Goal: Transaction & Acquisition: Purchase product/service

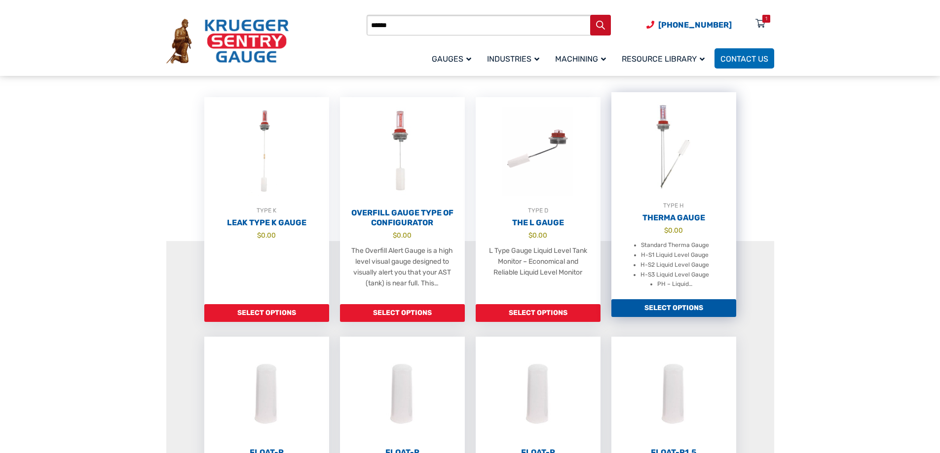
scroll to position [197, 0]
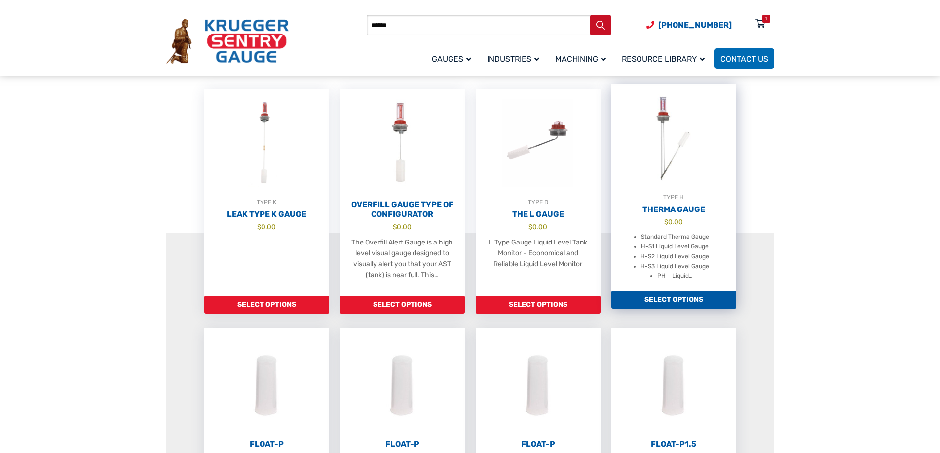
click at [672, 223] on bdi "$ 0.00" at bounding box center [673, 222] width 19 height 8
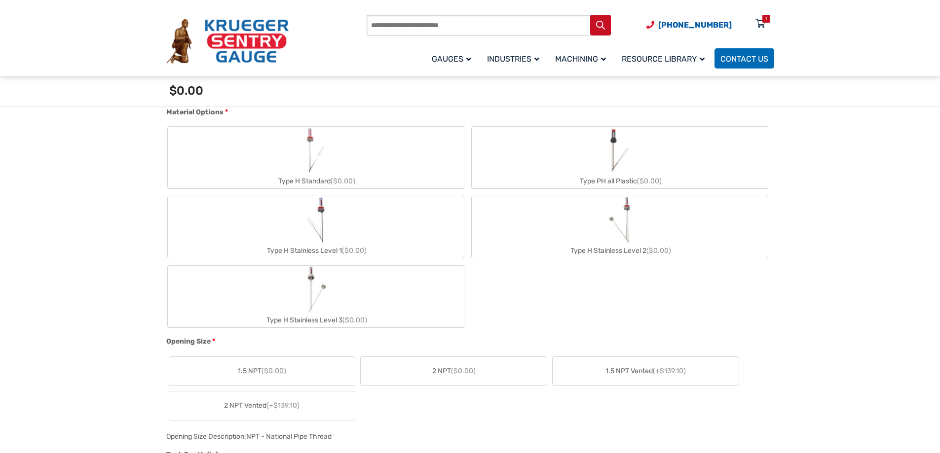
scroll to position [395, 0]
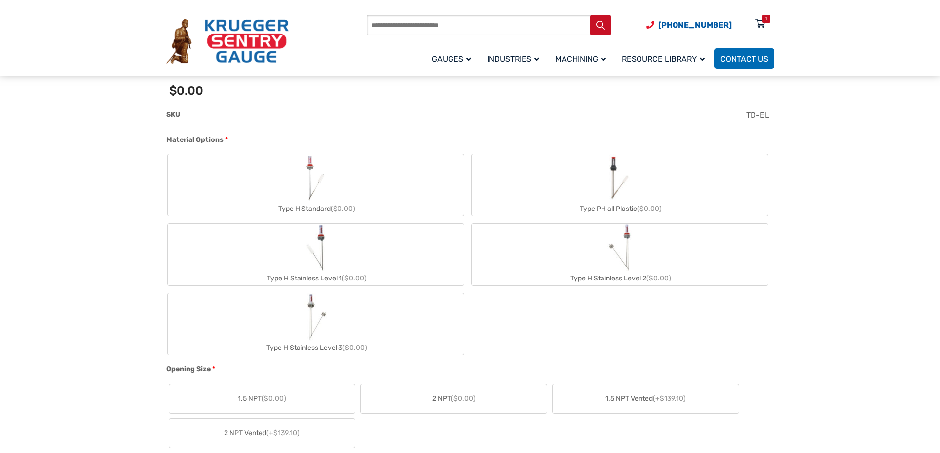
click at [410, 190] on label "Type H Standard ($0.00)" at bounding box center [316, 185] width 296 height 62
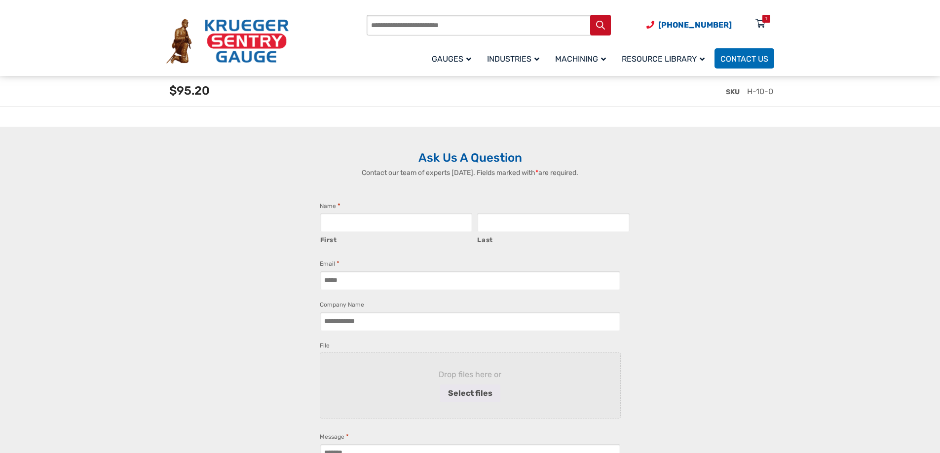
scroll to position [2160, 0]
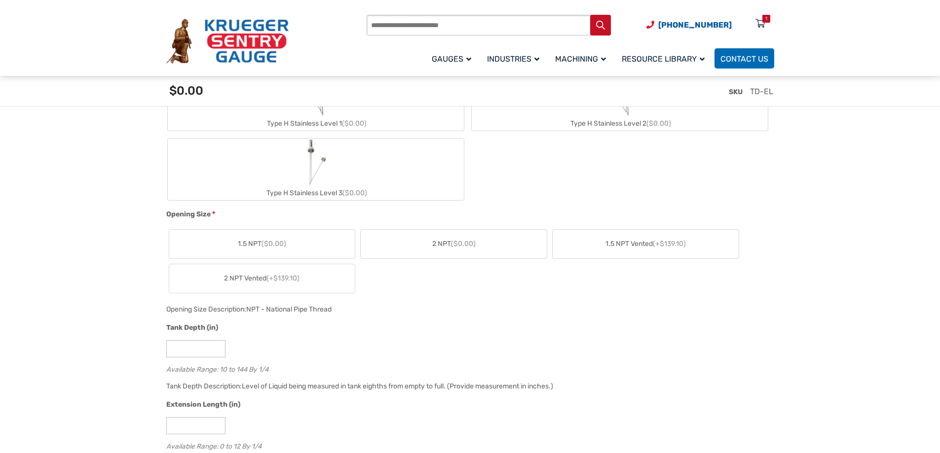
scroll to position [408, 0]
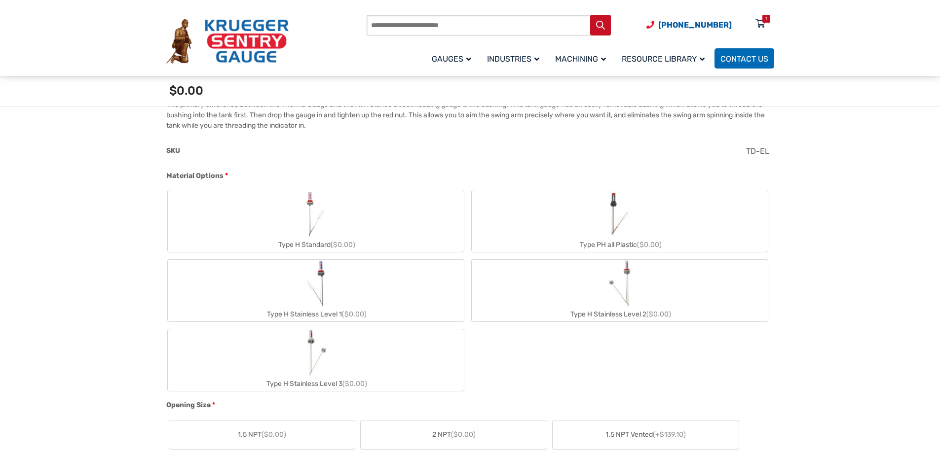
scroll to position [408, 0]
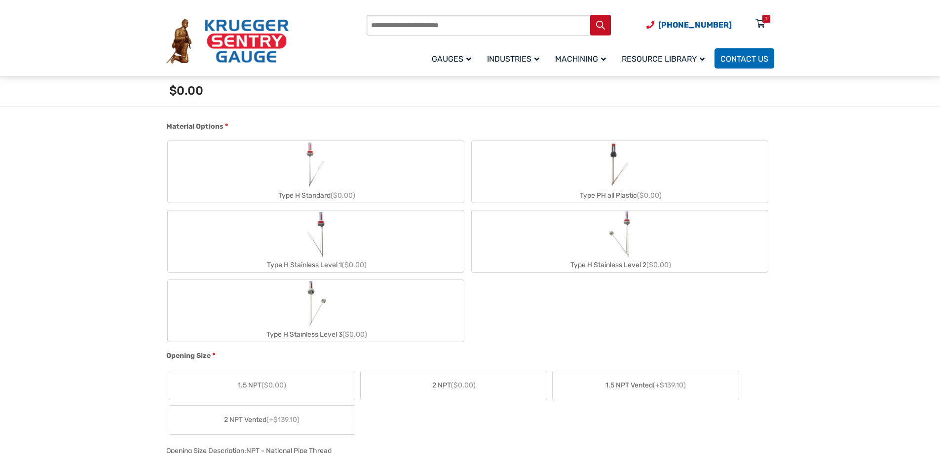
click at [410, 201] on div "Type H Standard ($0.00)" at bounding box center [316, 195] width 296 height 14
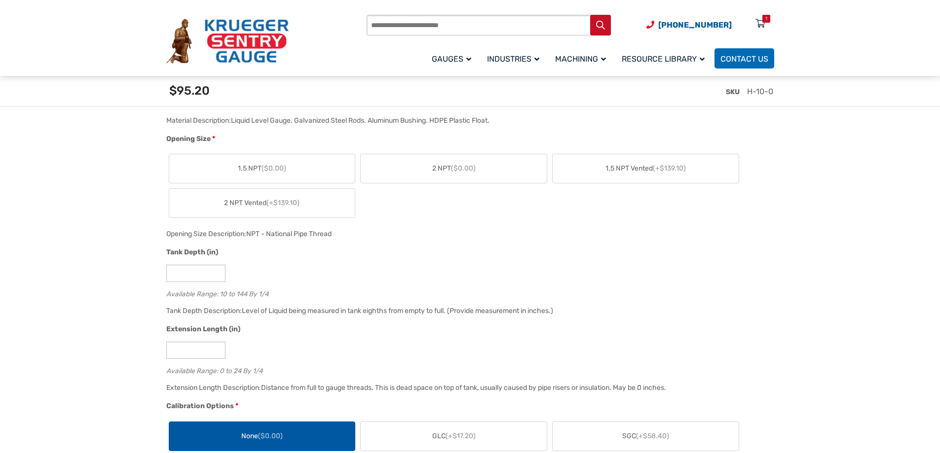
scroll to position [655, 0]
click at [470, 180] on label "2 NPT ($0.00)" at bounding box center [454, 171] width 186 height 29
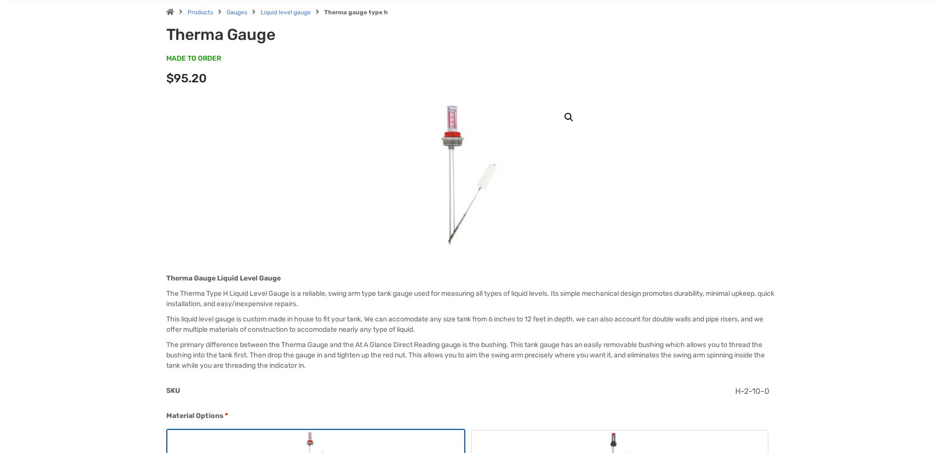
scroll to position [0, 0]
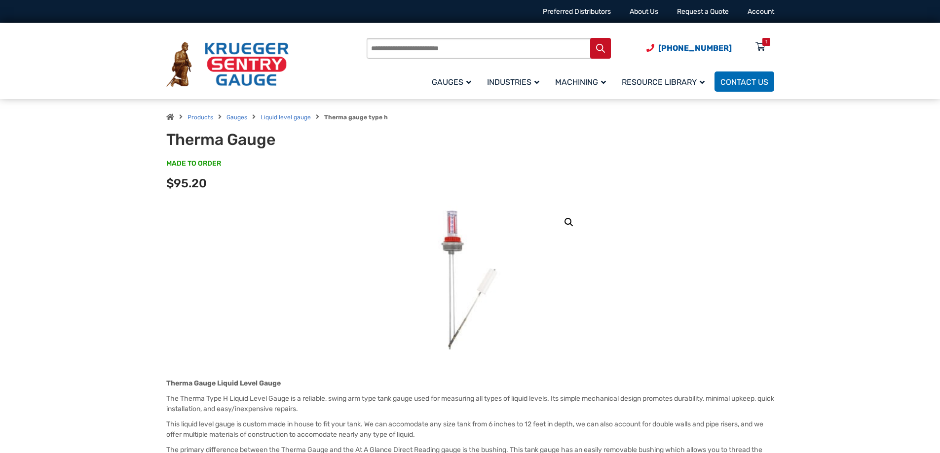
click at [457, 252] on img at bounding box center [470, 280] width 83 height 148
click at [571, 220] on link "🔍" at bounding box center [569, 223] width 18 height 18
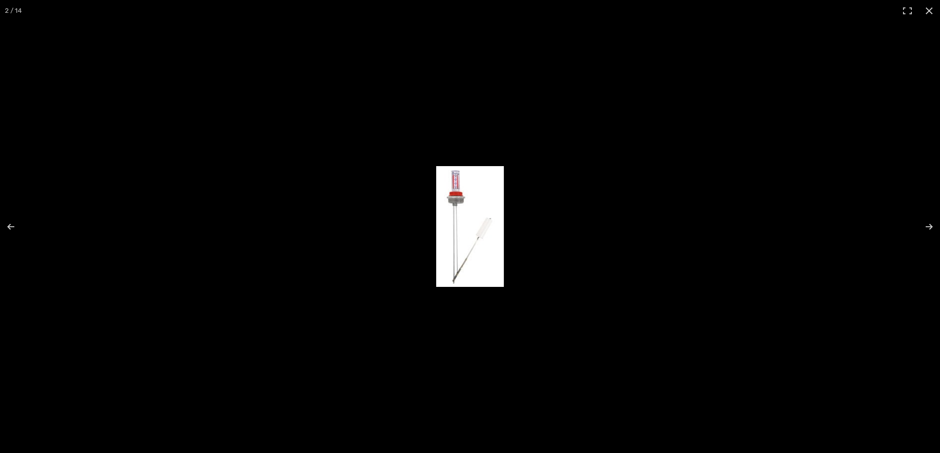
click at [462, 197] on img at bounding box center [470, 226] width 68 height 121
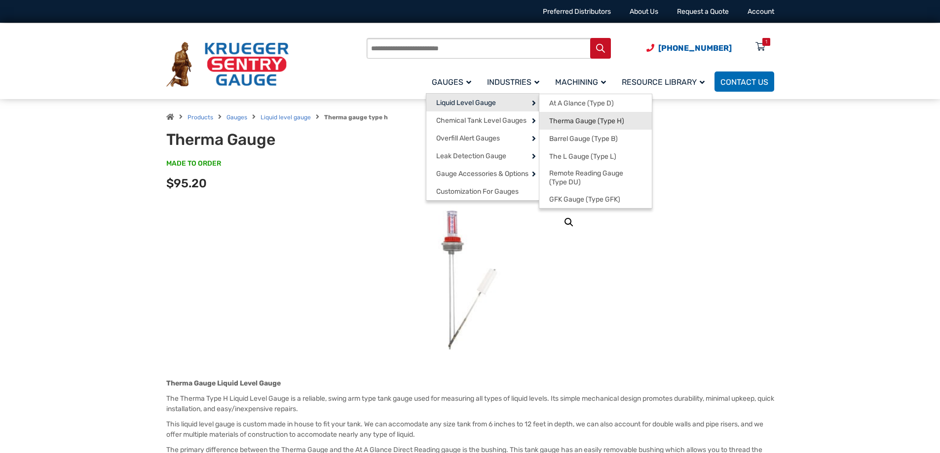
click at [580, 116] on link "Therma Gauge (Type H)" at bounding box center [595, 121] width 112 height 18
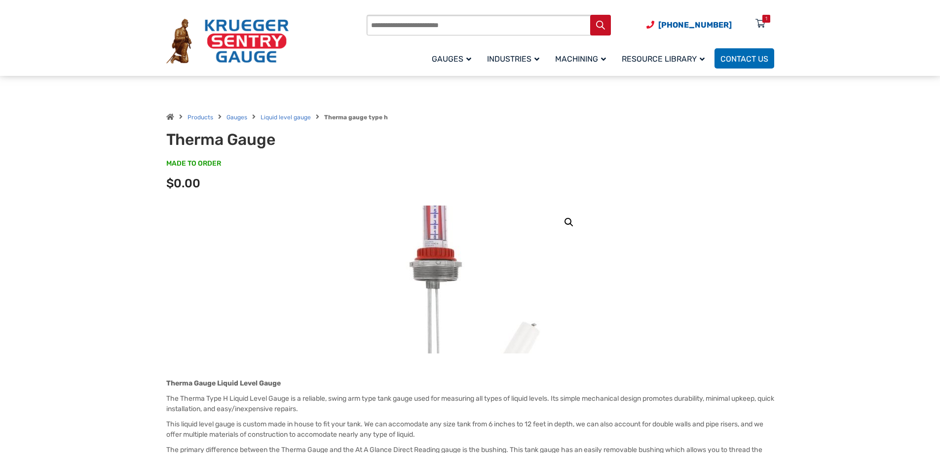
scroll to position [309, 0]
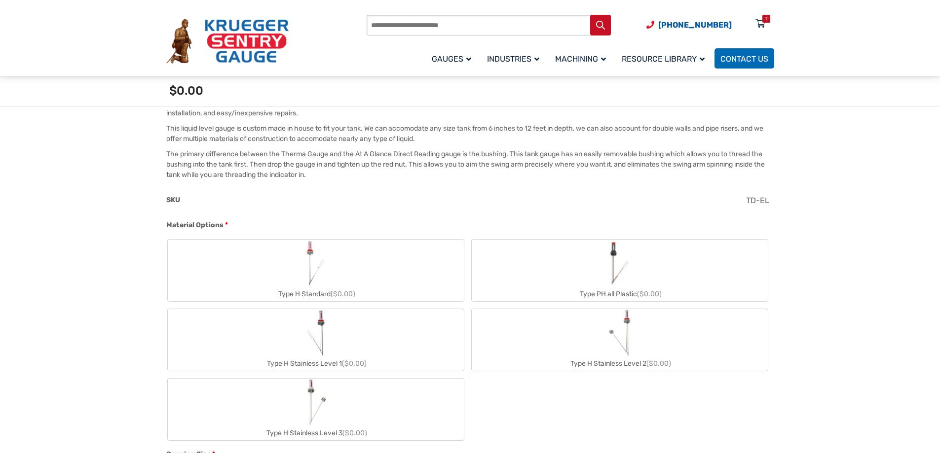
click at [559, 285] on label "Type PH all Plastic ($0.00)" at bounding box center [620, 271] width 296 height 62
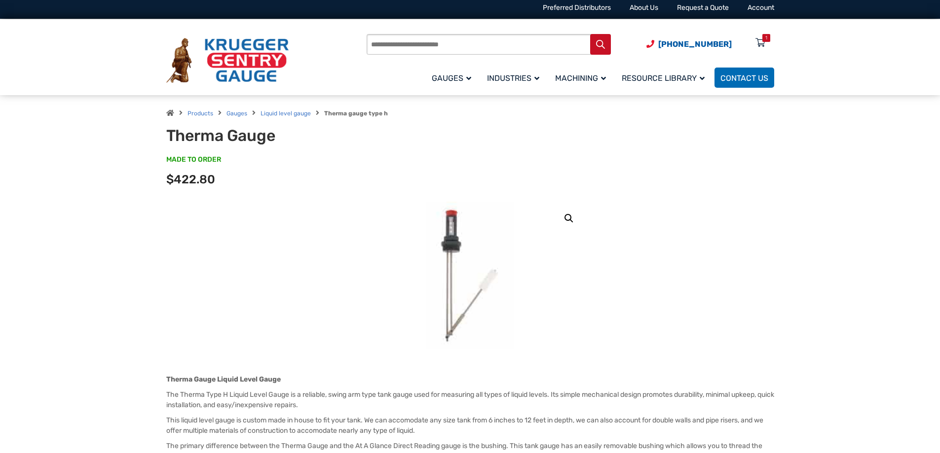
scroll to position [0, 0]
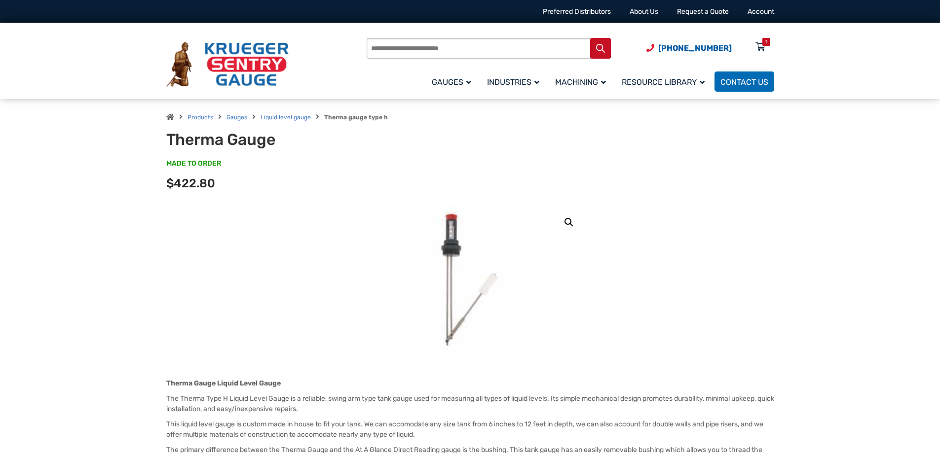
click at [569, 219] on link "🔍" at bounding box center [569, 223] width 18 height 18
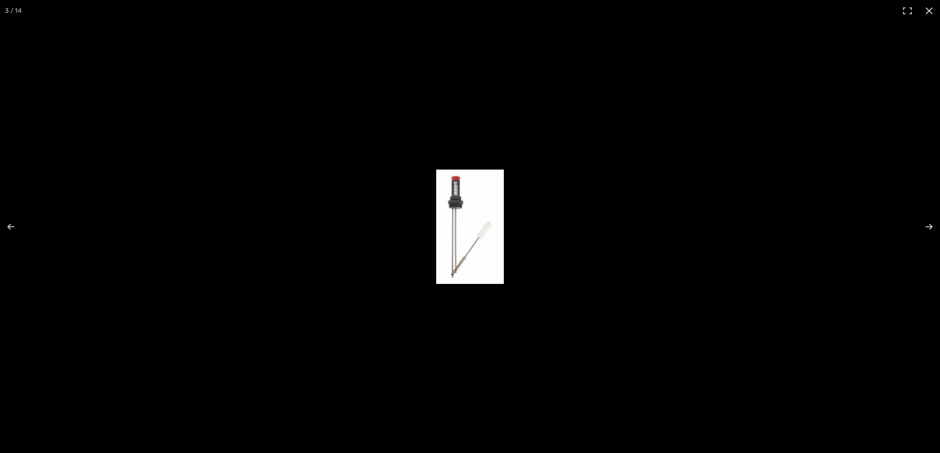
click at [444, 181] on img at bounding box center [470, 227] width 68 height 114
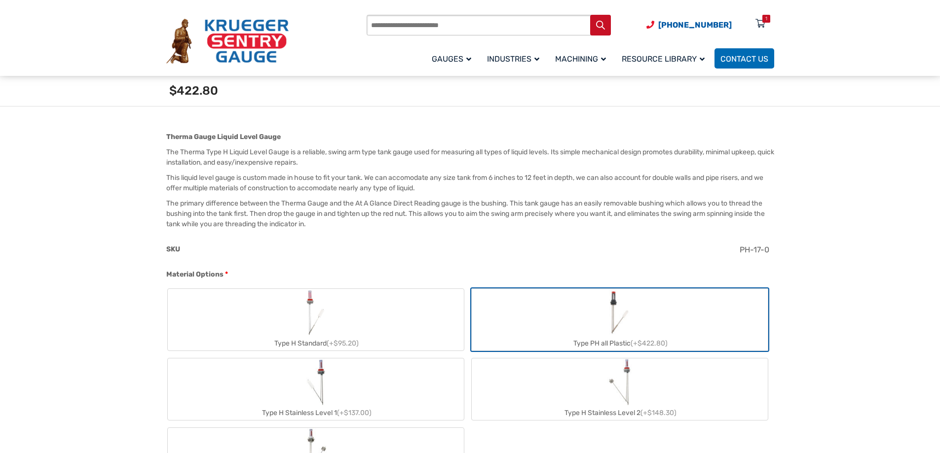
click at [419, 302] on label "Type H Standard (+$95.20)" at bounding box center [316, 320] width 296 height 62
type input "**"
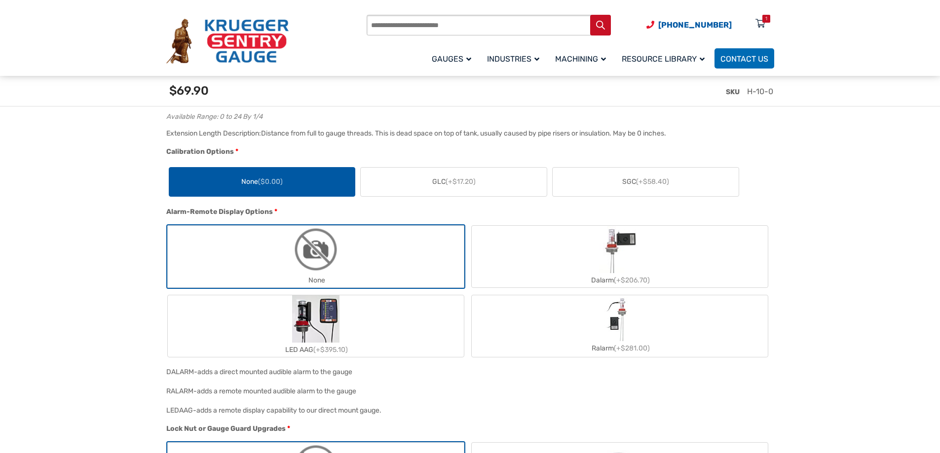
scroll to position [987, 0]
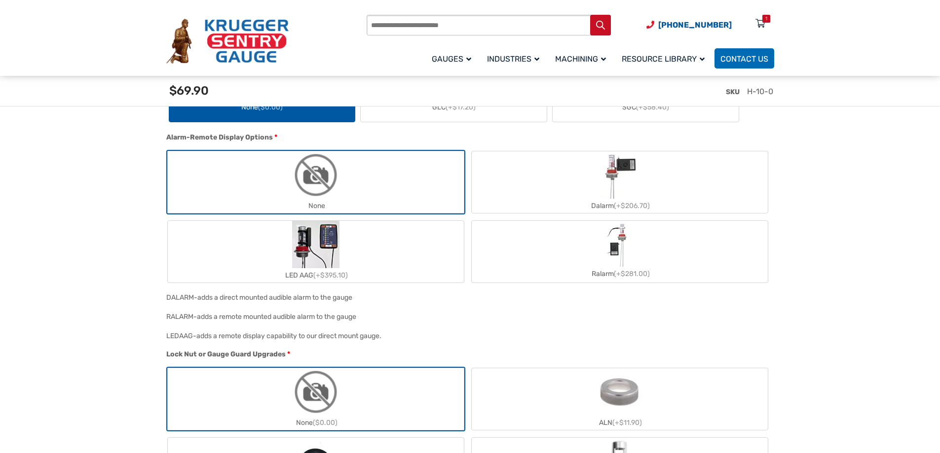
click at [304, 235] on img "LED AAG" at bounding box center [315, 244] width 47 height 47
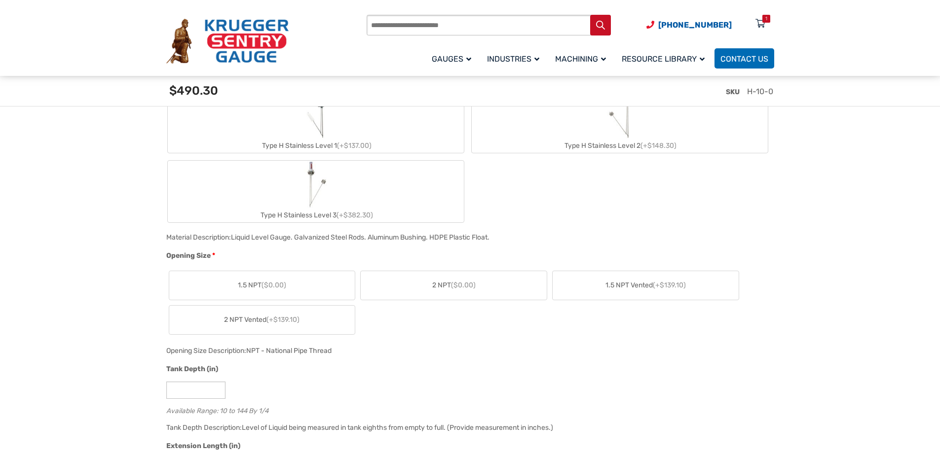
scroll to position [493, 0]
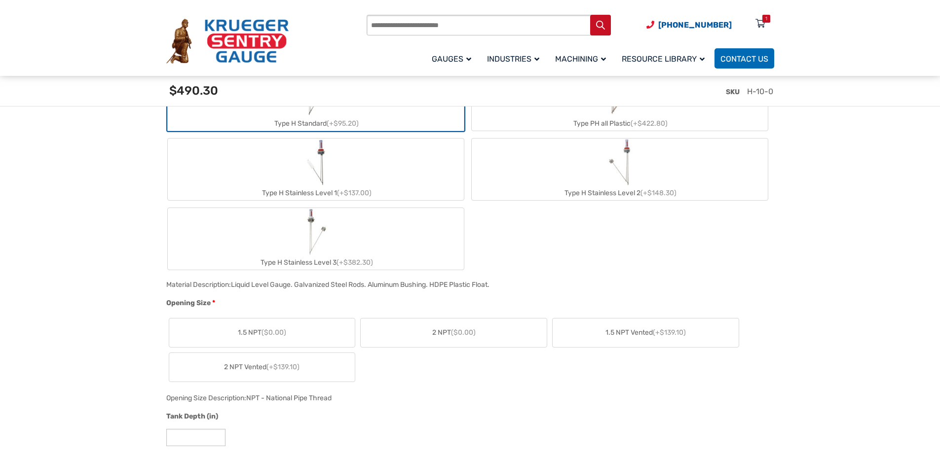
click at [390, 199] on div "Type H Stainless Level 1 (+$137.00)" at bounding box center [316, 193] width 296 height 14
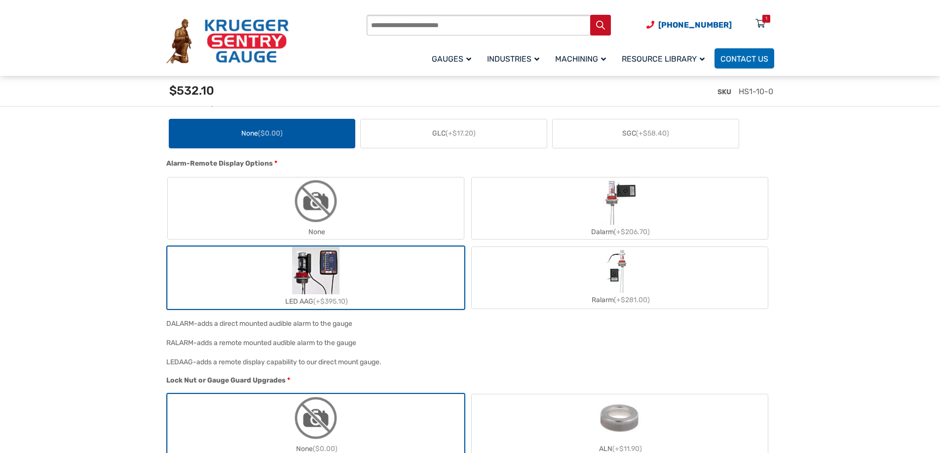
scroll to position [1049, 0]
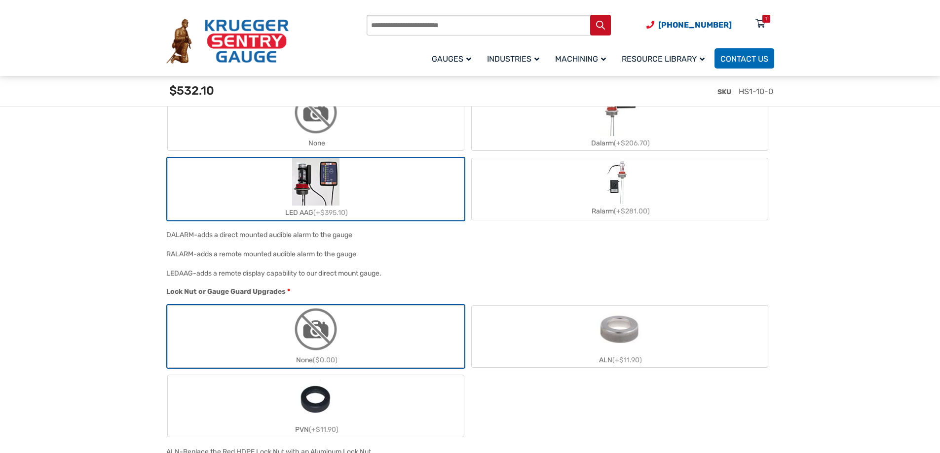
click at [414, 185] on label "LED AAG (+$395.10)" at bounding box center [316, 189] width 296 height 62
click at [439, 128] on label "None" at bounding box center [316, 120] width 296 height 62
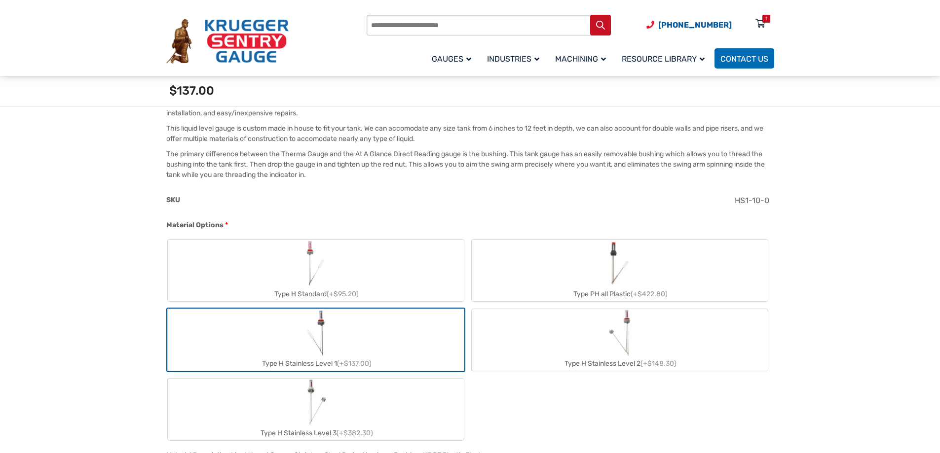
scroll to position [0, 0]
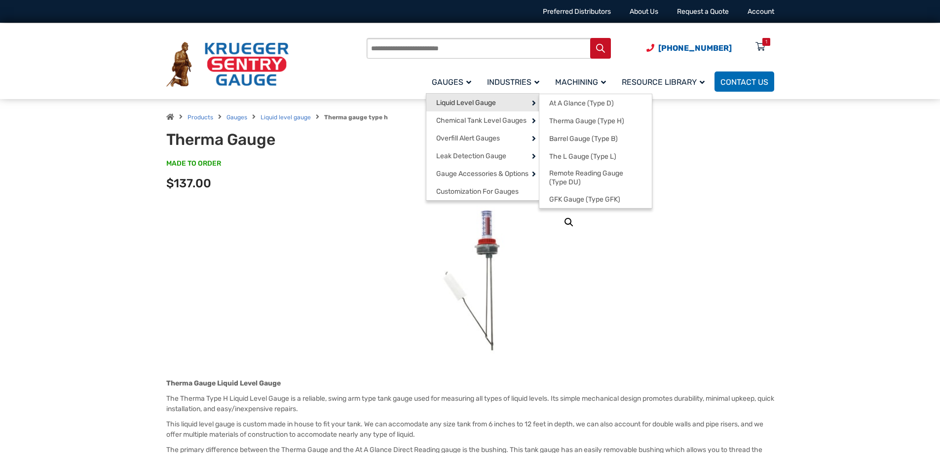
click at [469, 106] on span "Liquid Level Gauge" at bounding box center [466, 103] width 60 height 9
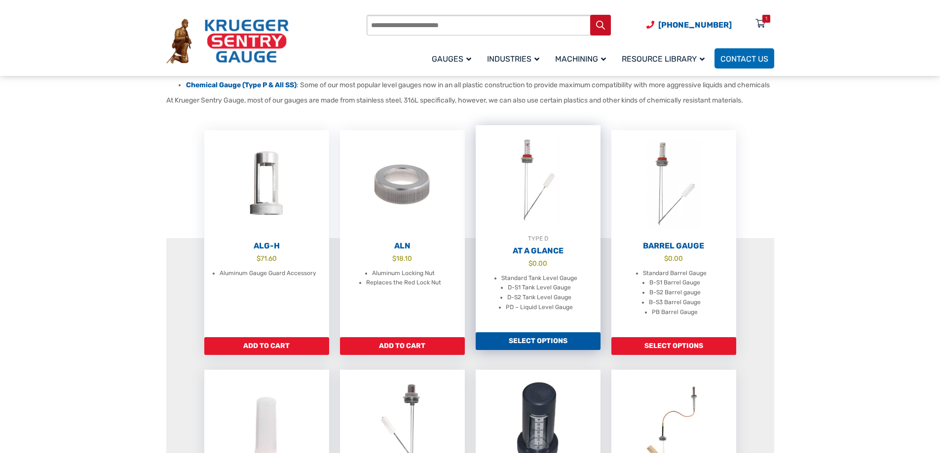
scroll to position [296, 0]
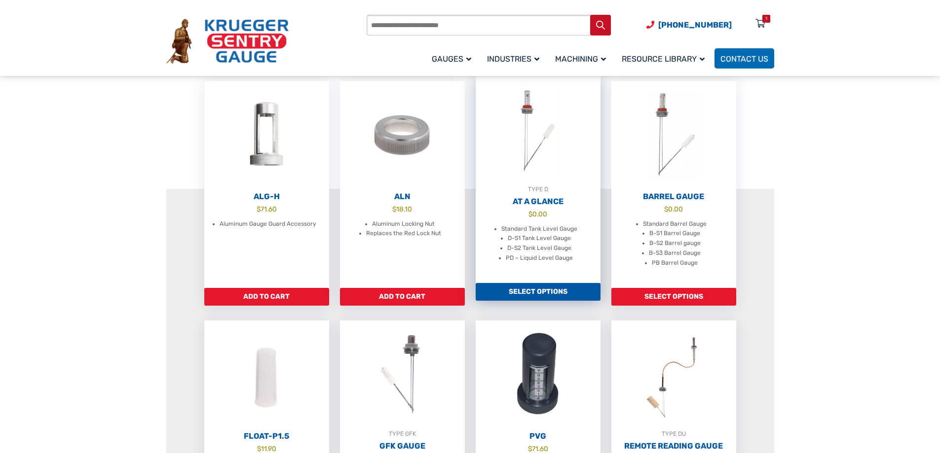
click at [533, 207] on h2 "At A Glance" at bounding box center [538, 202] width 125 height 10
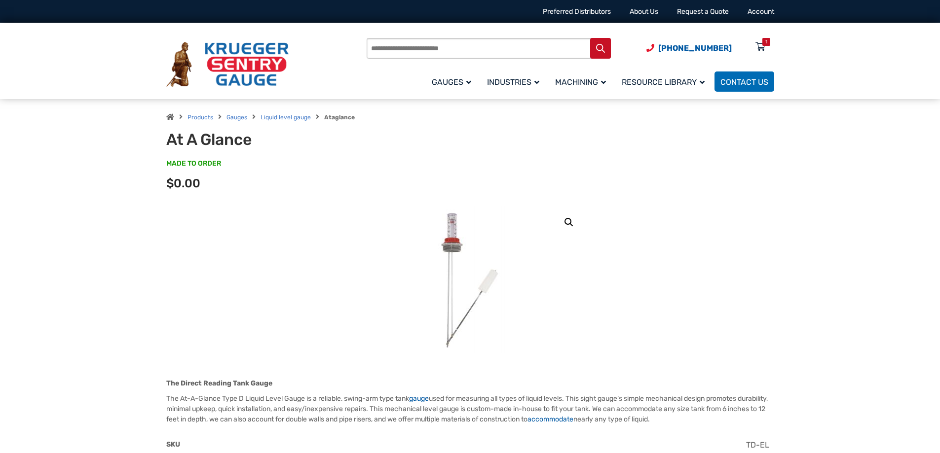
click at [450, 225] on img at bounding box center [469, 280] width 118 height 148
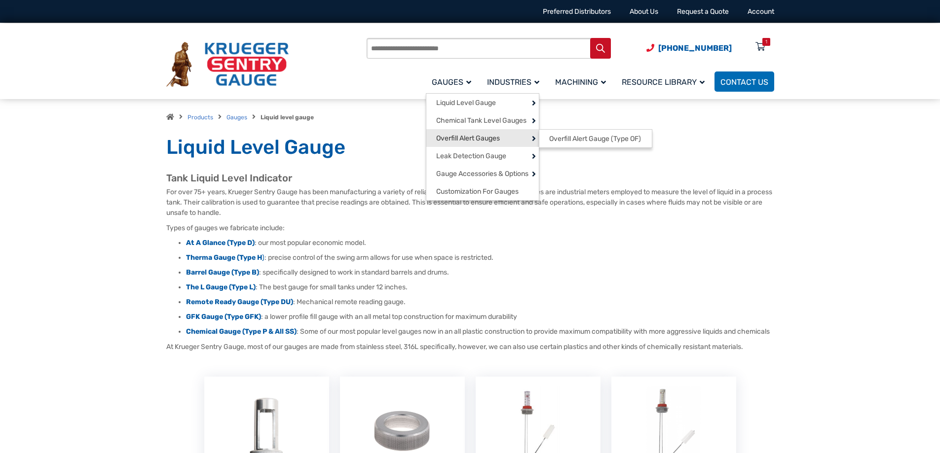
click at [493, 138] on span "Overfill Alert Gauges" at bounding box center [468, 138] width 64 height 9
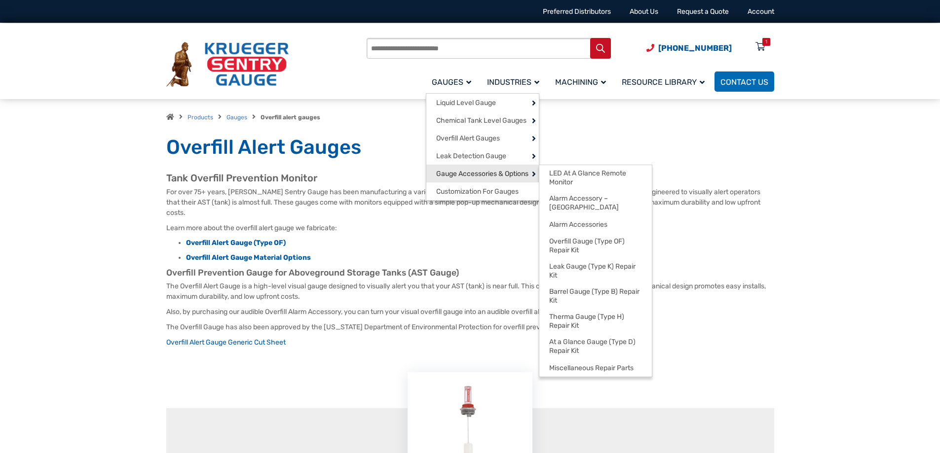
click at [463, 177] on span "Gauge Accessories & Options" at bounding box center [482, 174] width 92 height 9
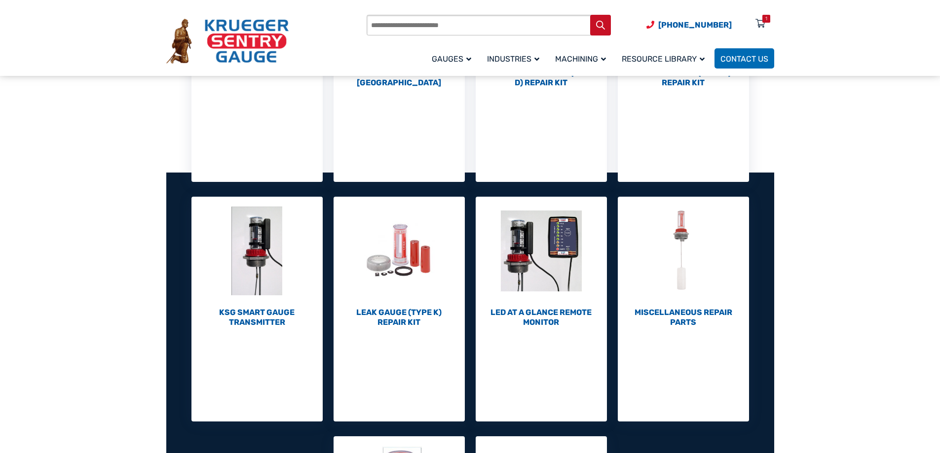
scroll to position [296, 0]
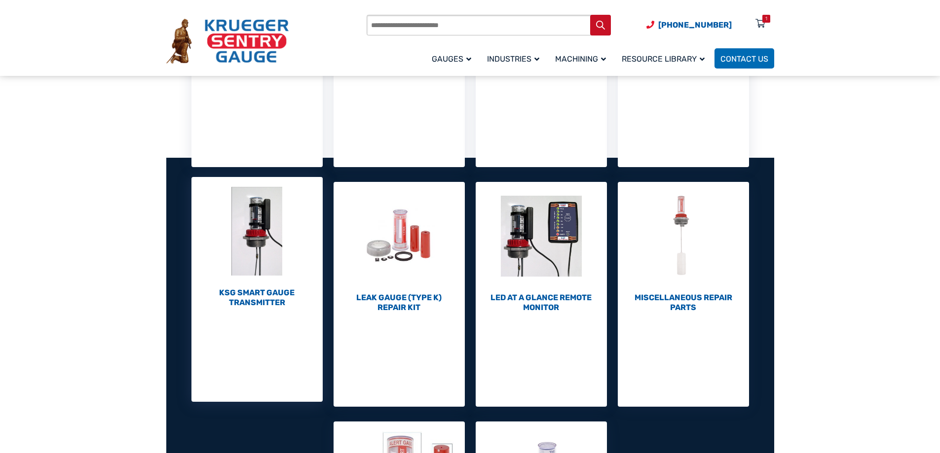
click at [279, 303] on h2 "KSG Smart Gauge Transmitter (1)" at bounding box center [256, 298] width 131 height 20
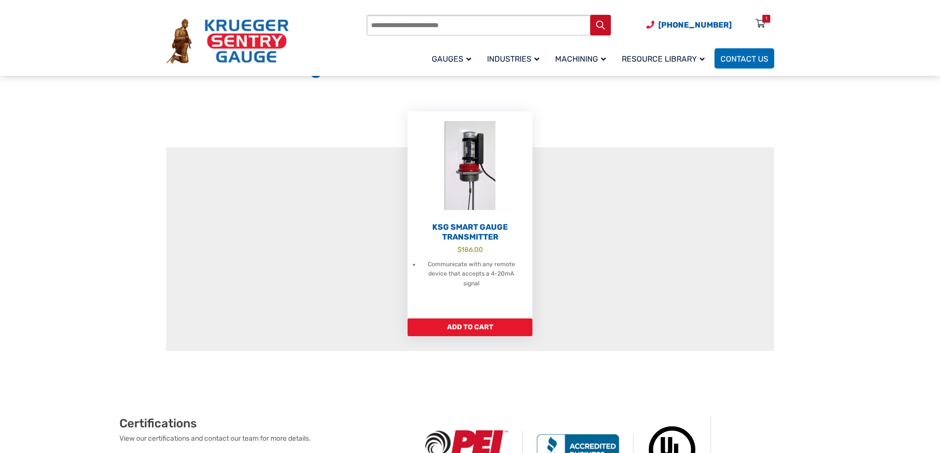
scroll to position [49, 0]
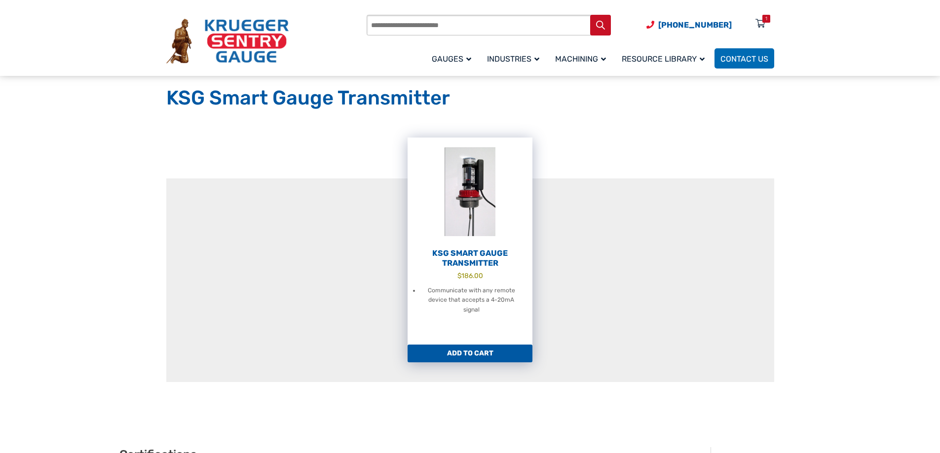
click at [465, 277] on bdi "$ 186.00" at bounding box center [470, 276] width 26 height 8
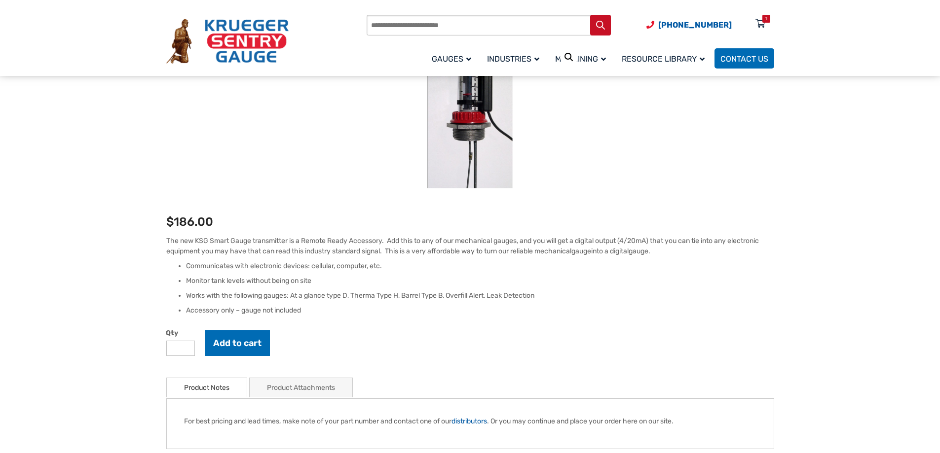
scroll to position [197, 0]
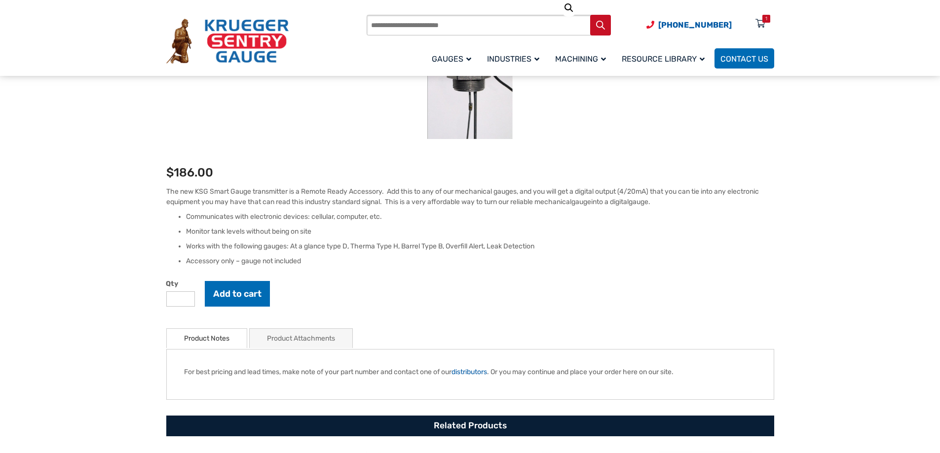
click at [182, 289] on label "Qty" at bounding box center [181, 284] width 30 height 10
click at [182, 292] on input "*" at bounding box center [180, 299] width 29 height 15
click at [182, 297] on input "*" at bounding box center [180, 299] width 29 height 15
click at [185, 292] on input "*" at bounding box center [180, 299] width 29 height 15
type input "*"
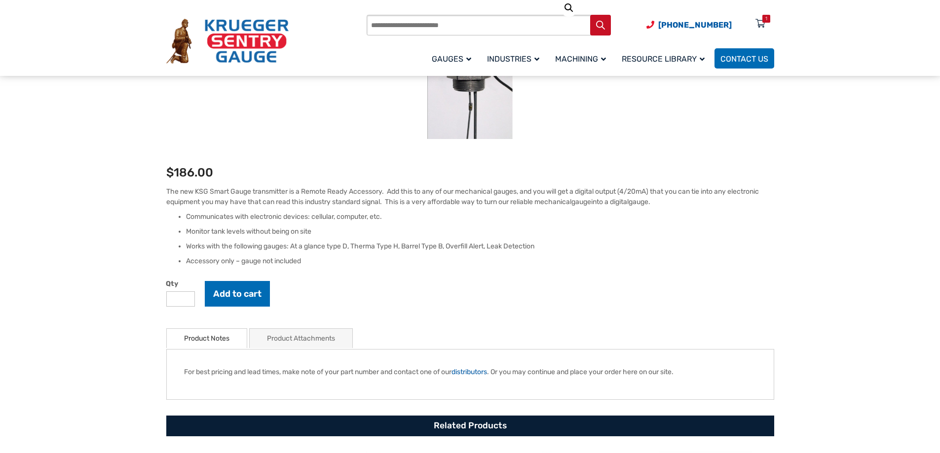
click at [186, 297] on input "*" at bounding box center [180, 299] width 29 height 15
click at [253, 293] on button "Add to cart" at bounding box center [237, 294] width 65 height 26
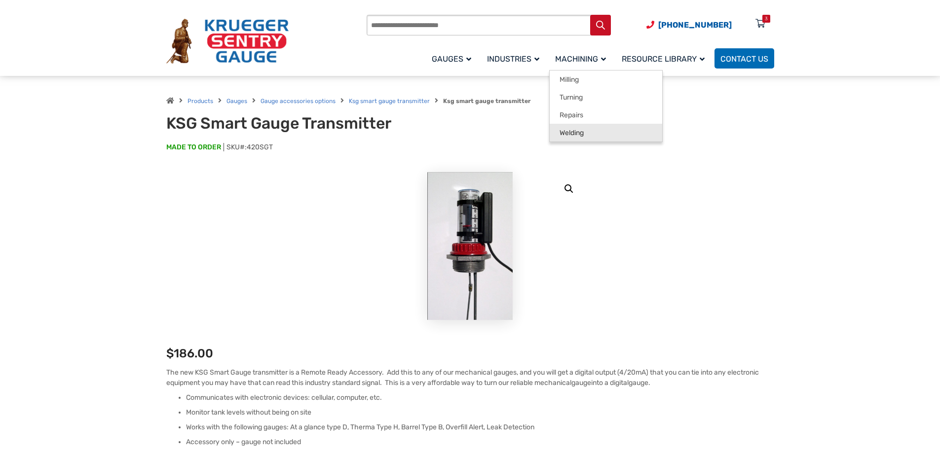
scroll to position [0, 0]
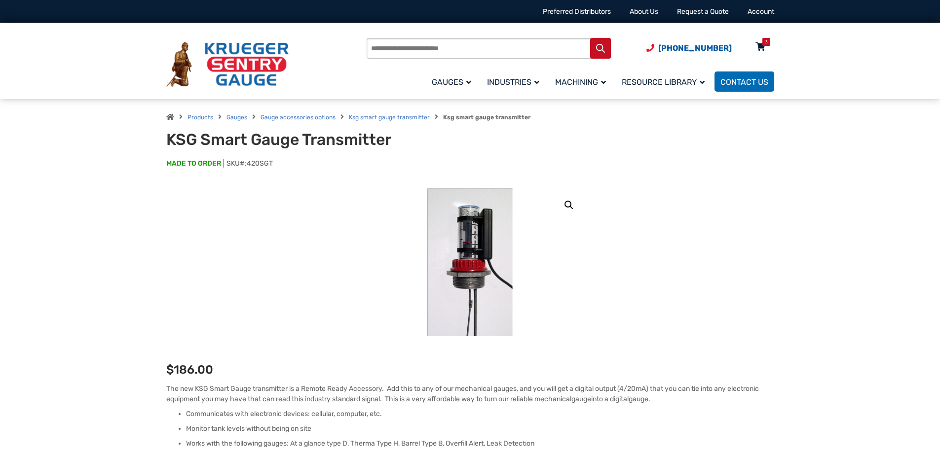
click at [760, 51] on icon at bounding box center [760, 47] width 10 height 16
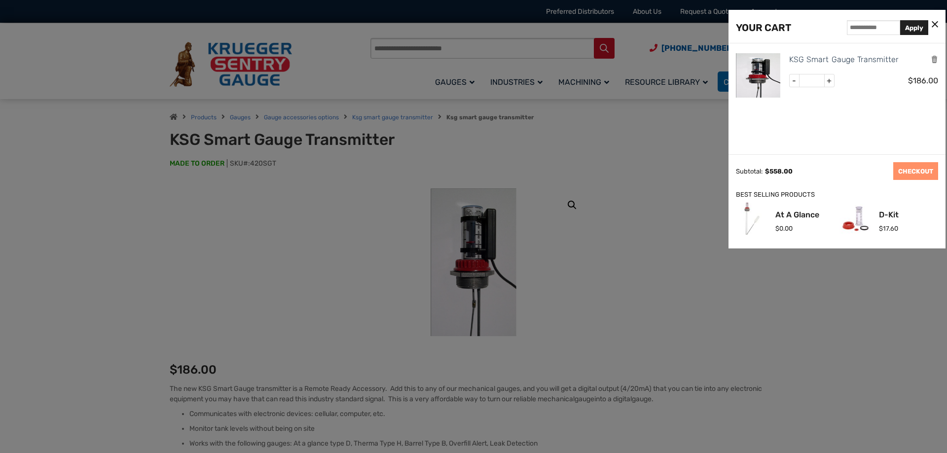
click at [794, 80] on span "-" at bounding box center [795, 81] width 10 height 13
type input "*"
click at [870, 176] on button "Update Cart" at bounding box center [864, 171] width 49 height 18
click at [618, 140] on div at bounding box center [473, 226] width 947 height 453
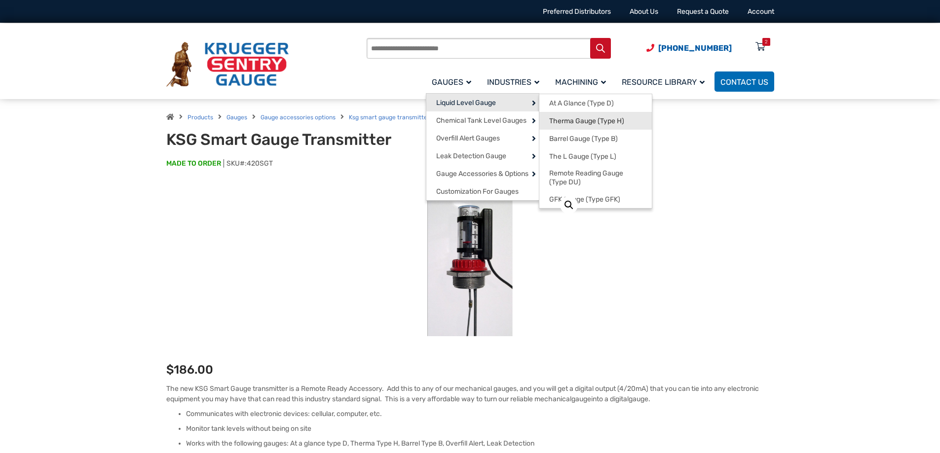
click at [573, 119] on span "Therma Gauge (Type H)" at bounding box center [586, 121] width 75 height 9
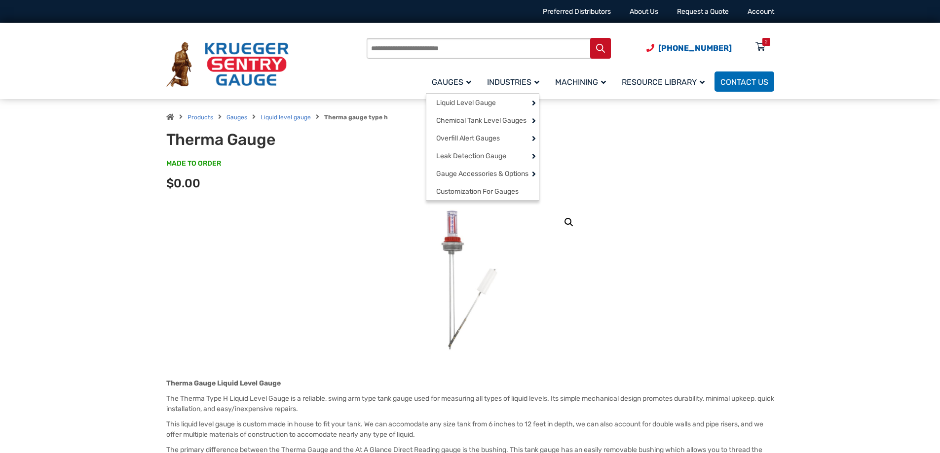
click at [465, 82] on span "Gauges" at bounding box center [451, 81] width 39 height 9
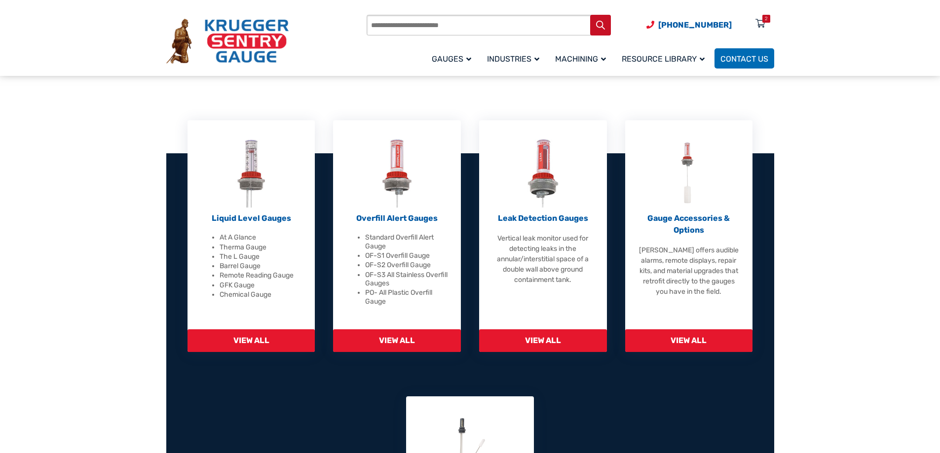
scroll to position [247, 0]
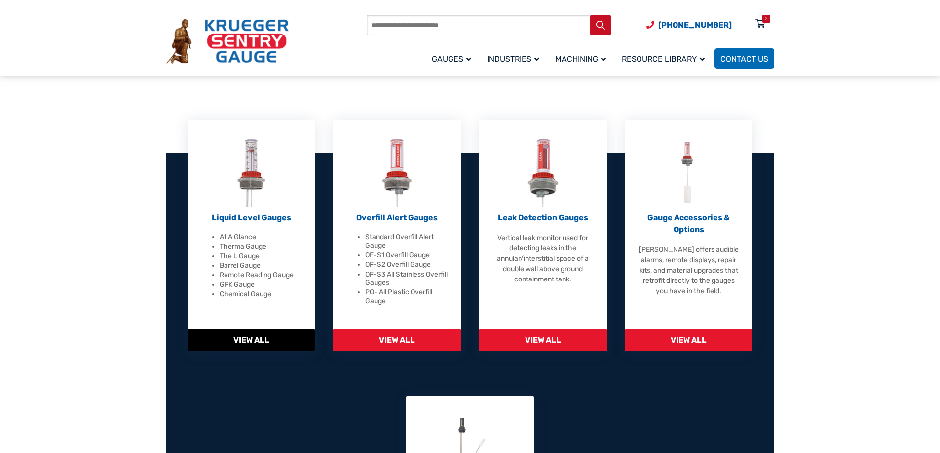
click at [254, 291] on li "Chemical Gauge" at bounding box center [261, 294] width 83 height 9
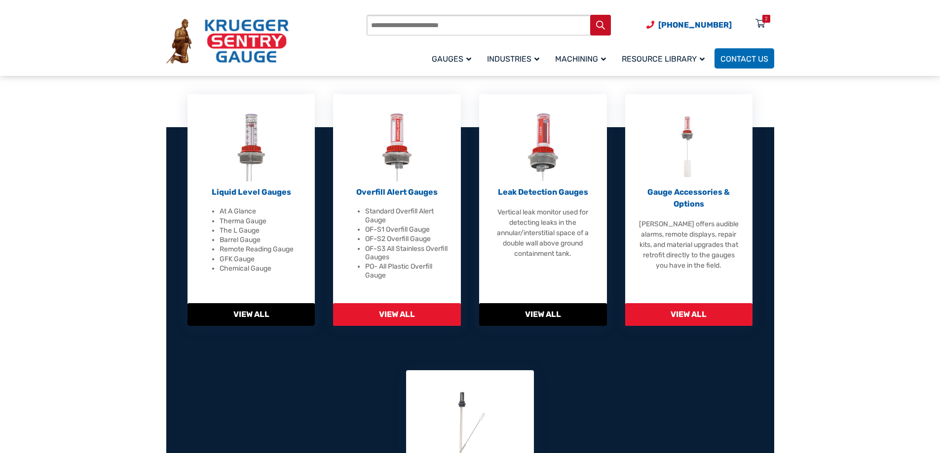
scroll to position [307, 0]
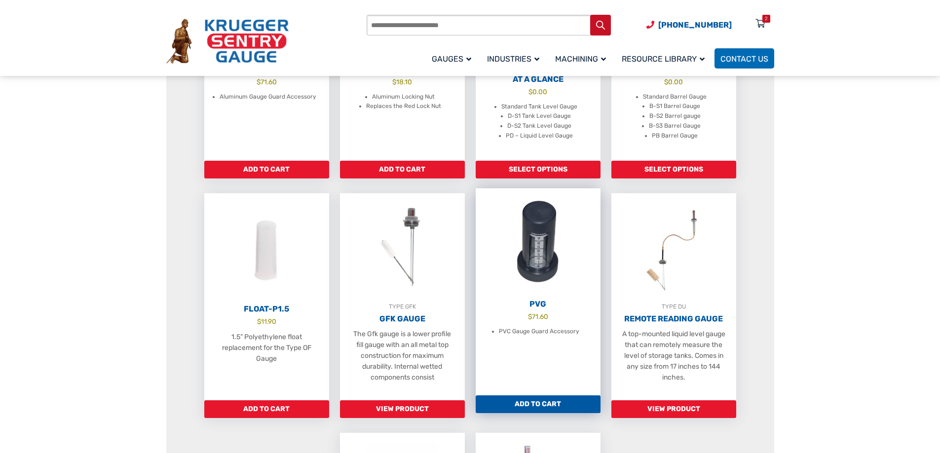
scroll to position [395, 0]
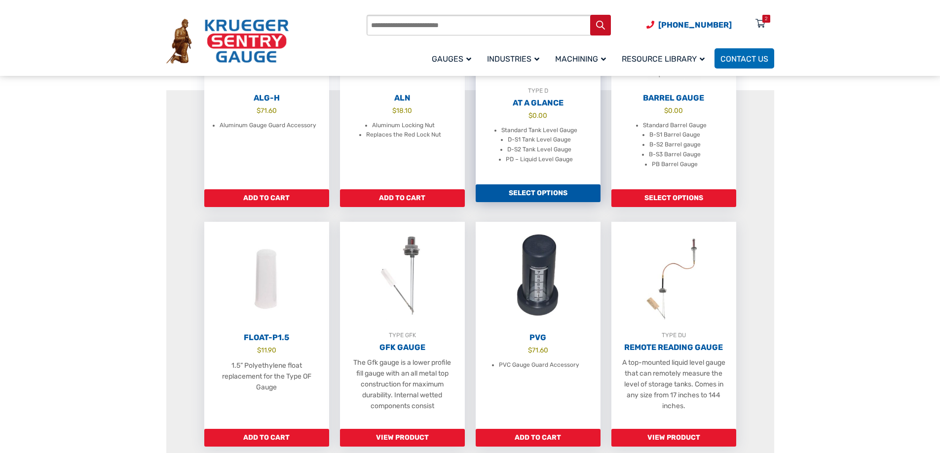
click at [567, 175] on link "TYPE D At A Glance $ 0.00 Standard Tank Level Gauge D-S1 Tank Level Gauge D-S2 …" at bounding box center [538, 80] width 125 height 207
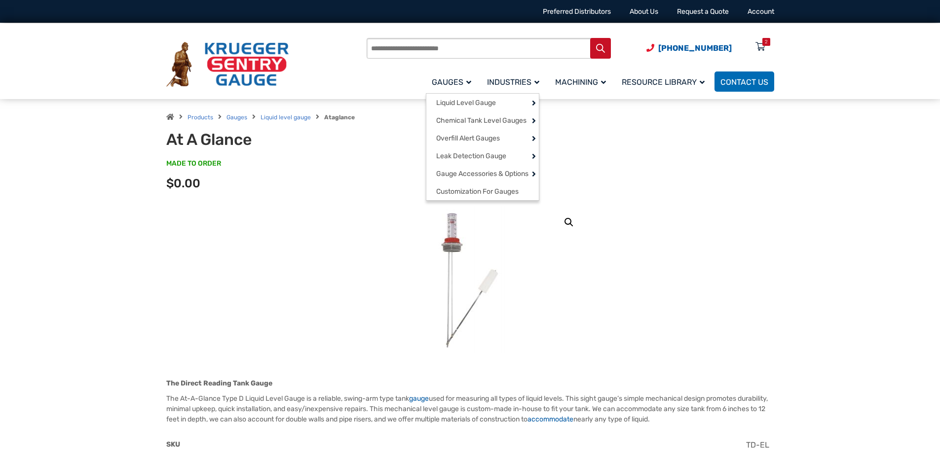
click at [445, 91] on li "Gauges Liquid Level Gauge At A Glance (Type D) Therma Gauge (Type H) Barrel Gau…" at bounding box center [453, 81] width 55 height 23
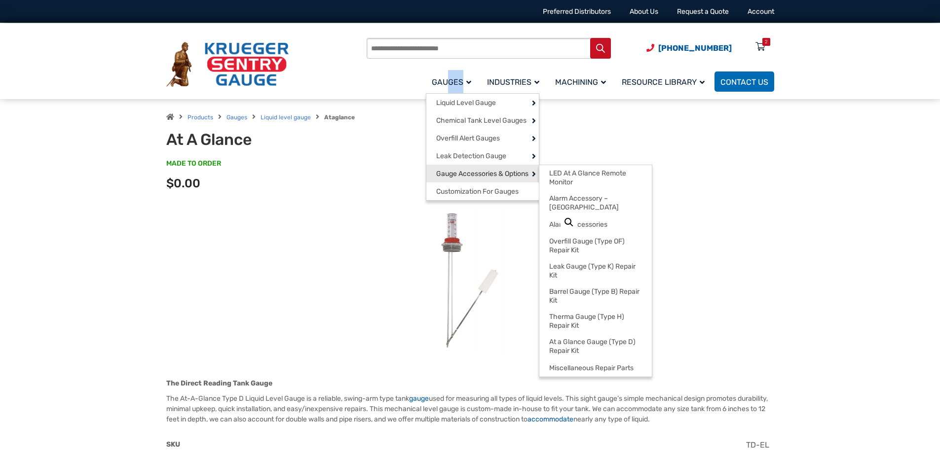
click at [472, 179] on span "Gauge Accessories & Options" at bounding box center [482, 174] width 92 height 9
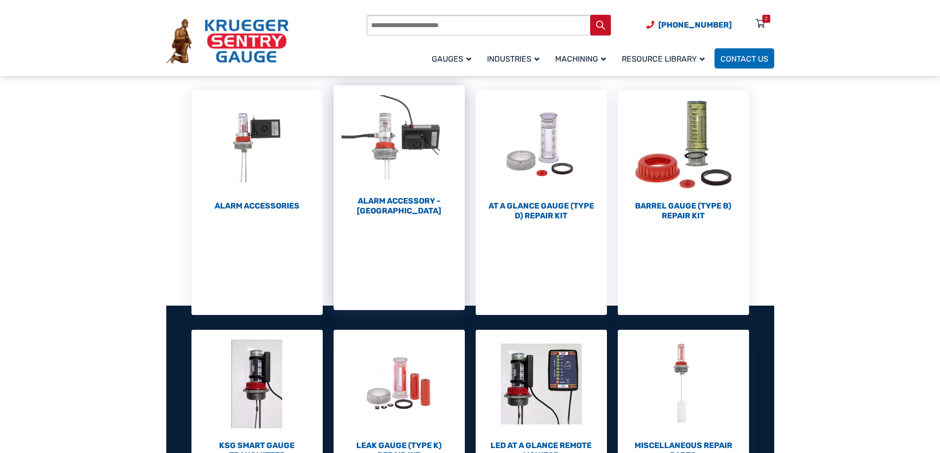
scroll to position [345, 0]
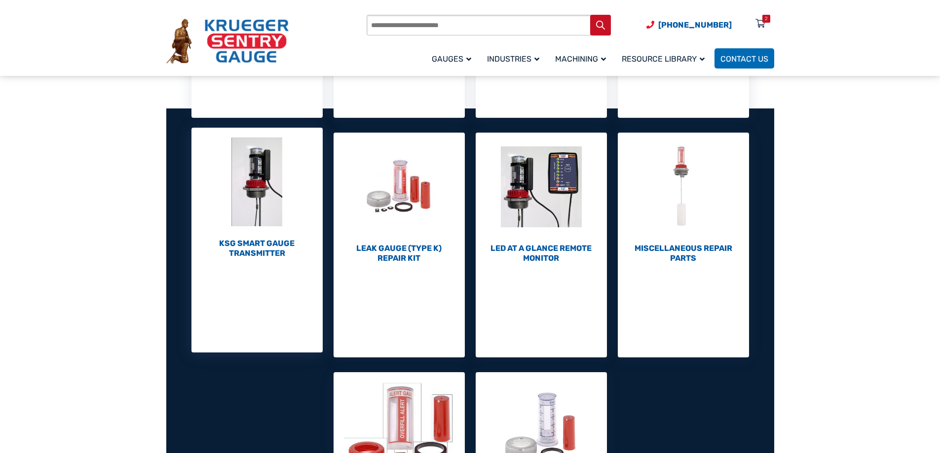
click at [238, 246] on h2 "KSG Smart Gauge Transmitter (1)" at bounding box center [256, 249] width 131 height 20
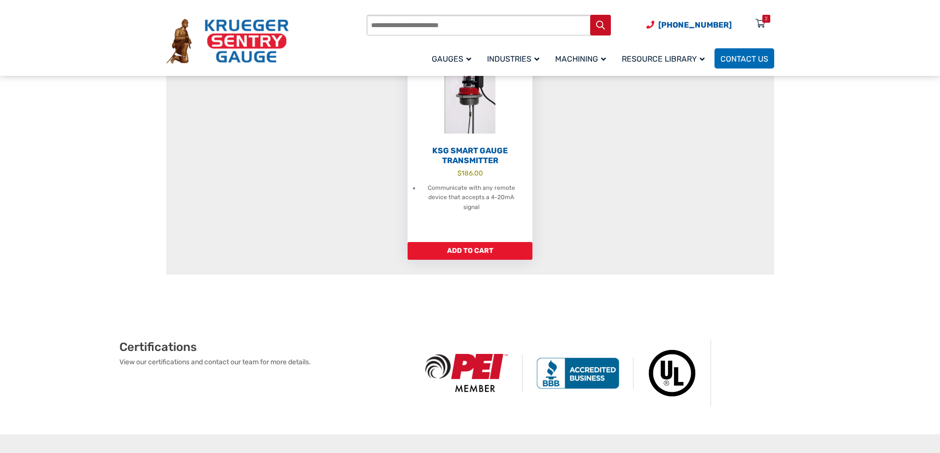
scroll to position [99, 0]
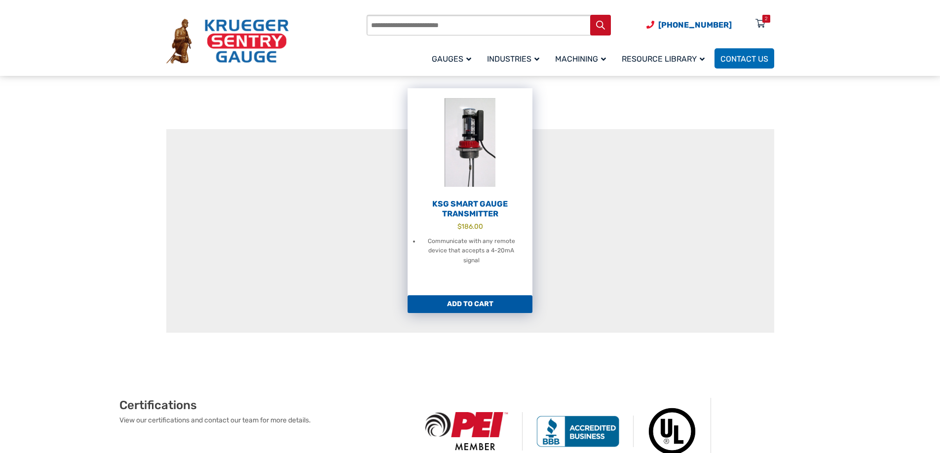
click at [451, 276] on link "KSG Smart Gauge Transmitter $ 186.00 Communicate with any remote device that ac…" at bounding box center [470, 191] width 125 height 207
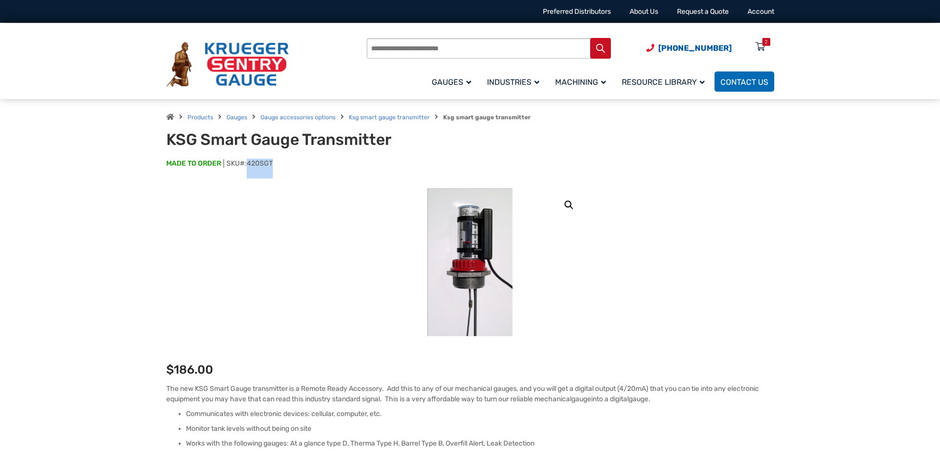
drag, startPoint x: 248, startPoint y: 162, endPoint x: 276, endPoint y: 158, distance: 28.4
click at [276, 158] on div "KSG Smart Gauge Transmitter MADE TO ORDER SKU#: 420SGT" at bounding box center [470, 154] width 608 height 48
copy span "420SGT"
click at [277, 119] on link "Gauge accessories options" at bounding box center [298, 117] width 75 height 7
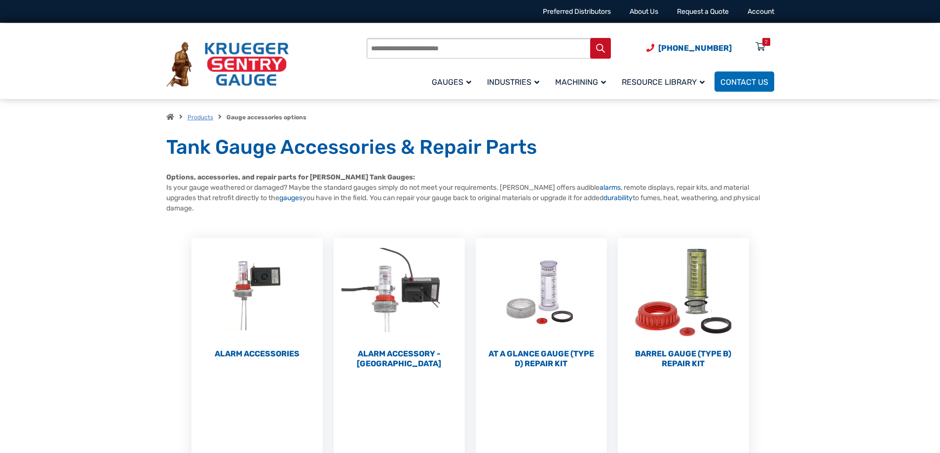
click at [208, 118] on link "Products" at bounding box center [200, 117] width 26 height 7
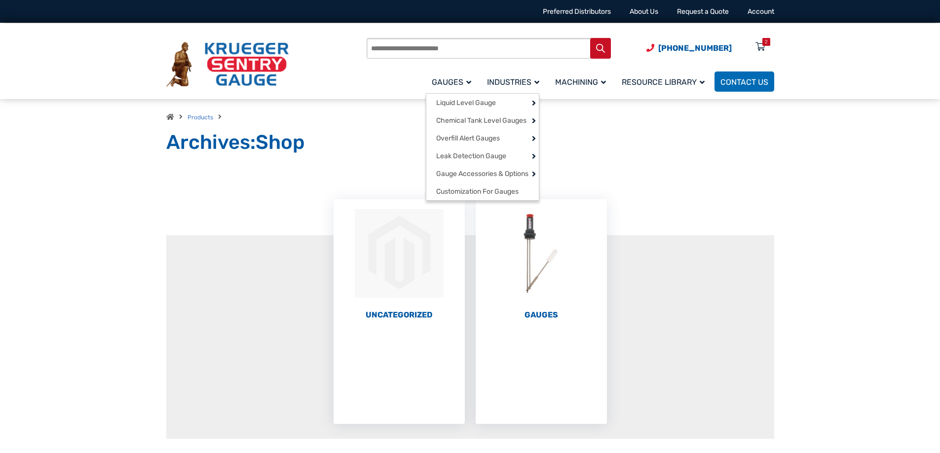
click at [439, 88] on link "Gauges" at bounding box center [453, 81] width 55 height 23
click at [465, 91] on link "Gauges" at bounding box center [453, 81] width 55 height 23
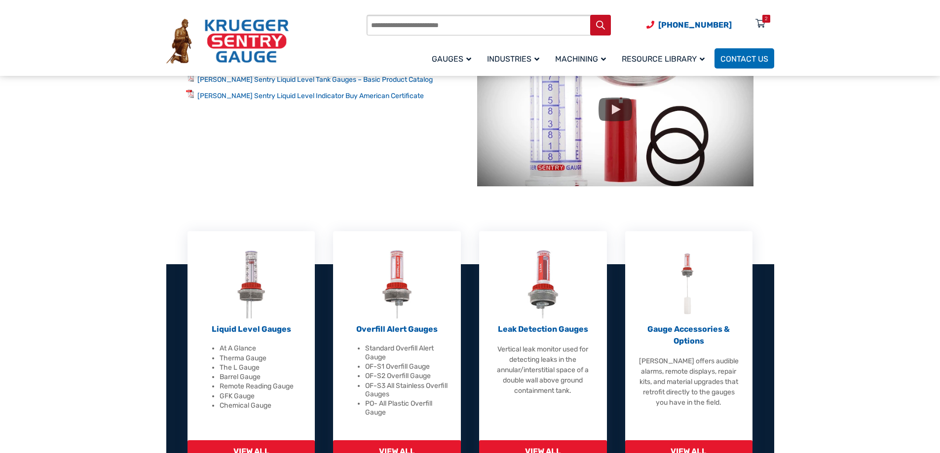
scroll to position [148, 0]
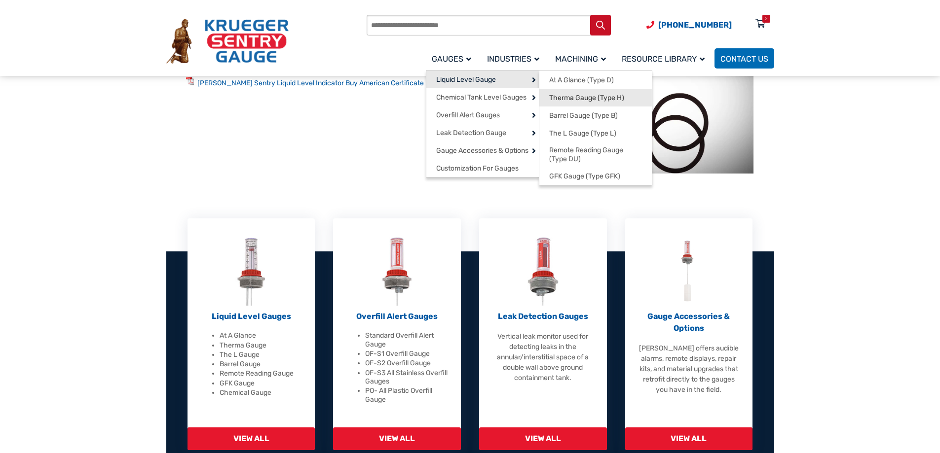
click at [582, 101] on span "Therma Gauge (Type H)" at bounding box center [586, 98] width 75 height 9
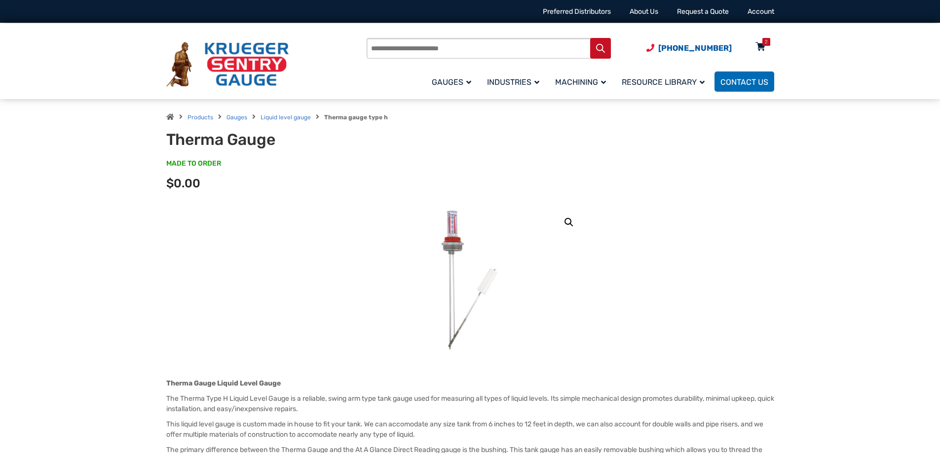
click at [758, 40] on icon at bounding box center [760, 47] width 10 height 16
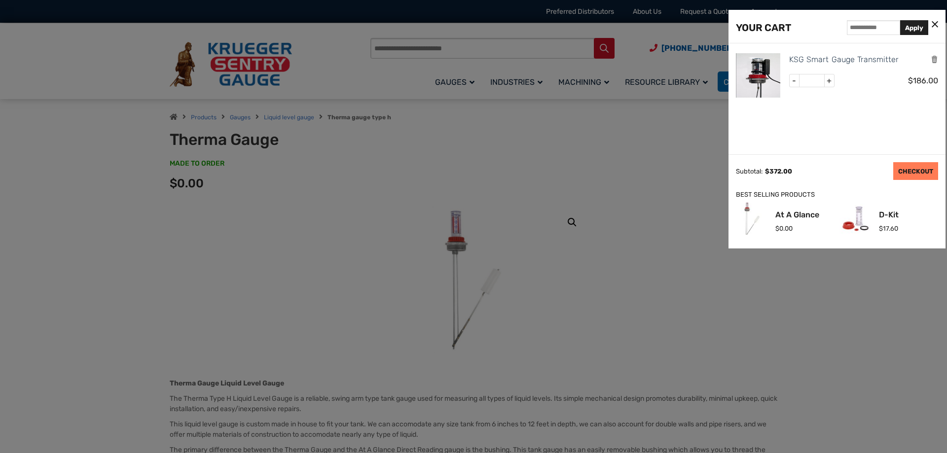
click at [932, 168] on link "CHECKOUT" at bounding box center [916, 171] width 45 height 18
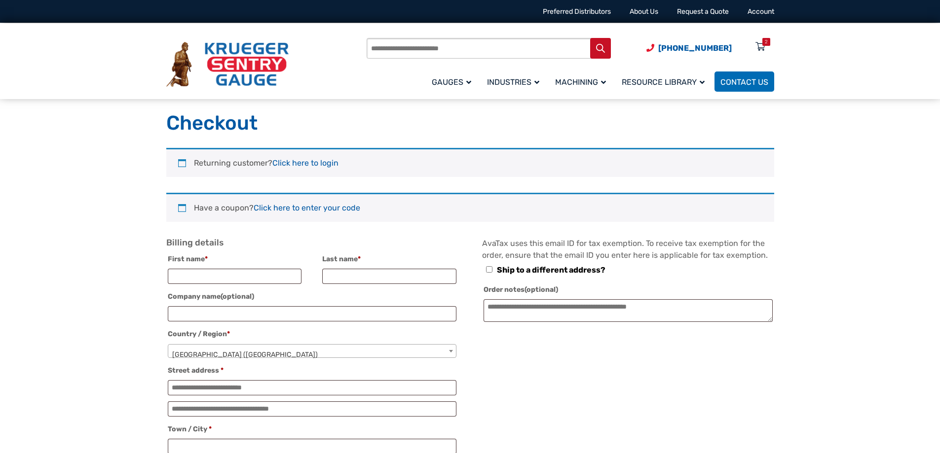
select select "**"
click at [236, 271] on input "First name *" at bounding box center [235, 276] width 134 height 15
type input "******"
click at [361, 277] on input "Last name *" at bounding box center [389, 276] width 134 height 15
type input "*******"
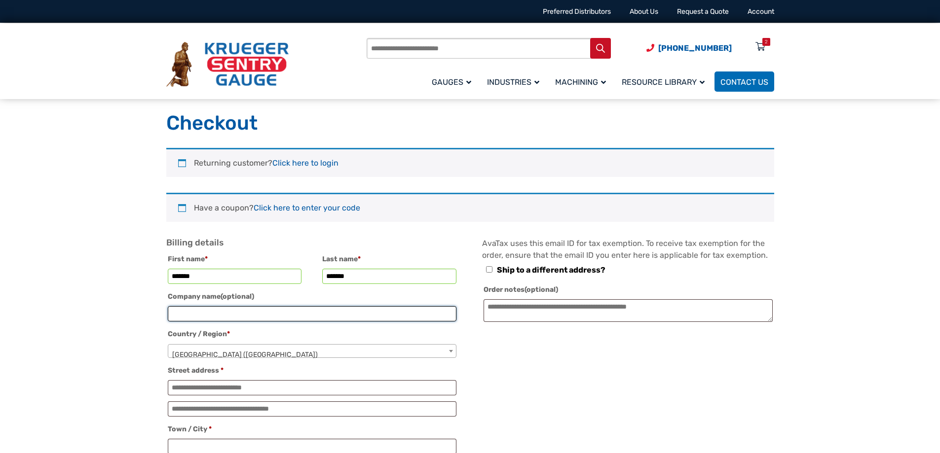
click at [330, 309] on input "Company name (optional)" at bounding box center [312, 313] width 289 height 15
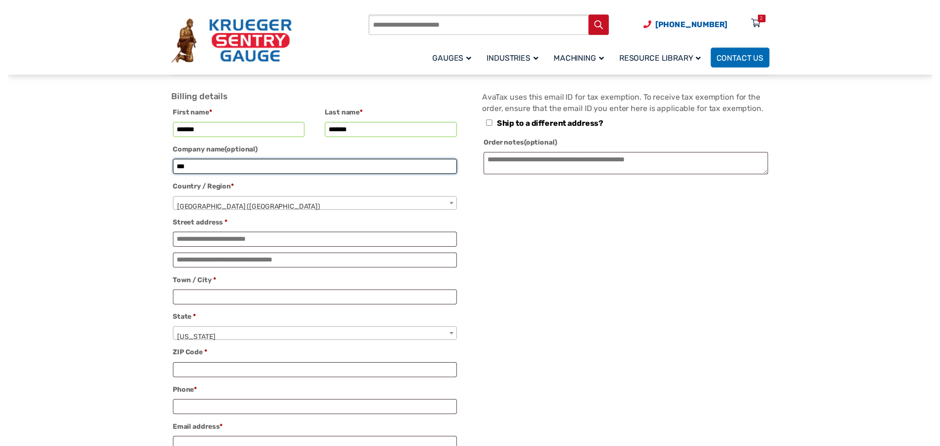
scroll to position [148, 0]
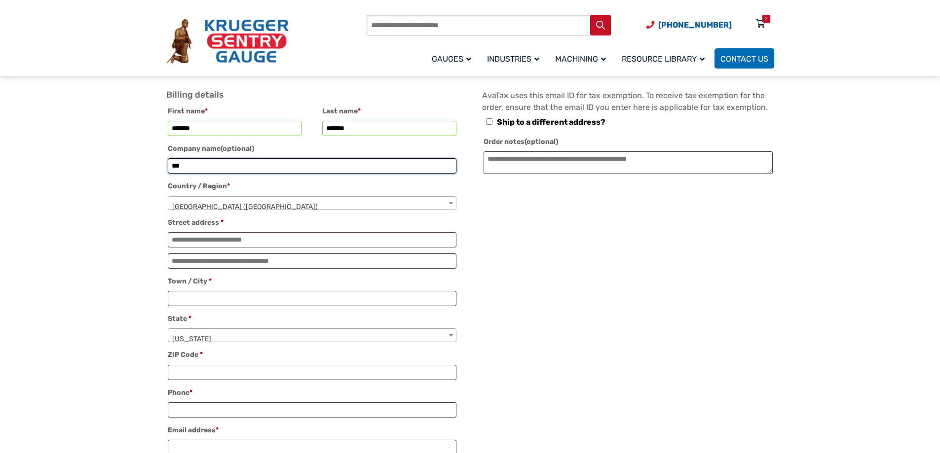
type input "***"
click at [300, 242] on input "Street address *" at bounding box center [312, 239] width 289 height 15
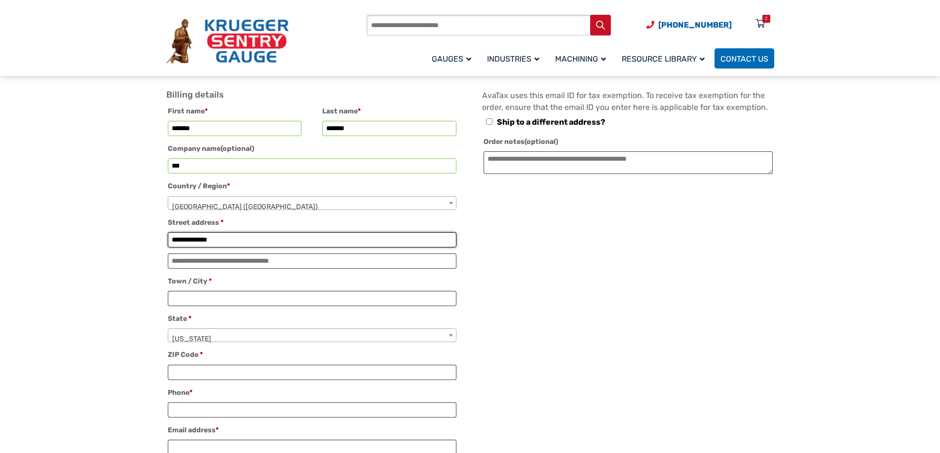
type input "**********"
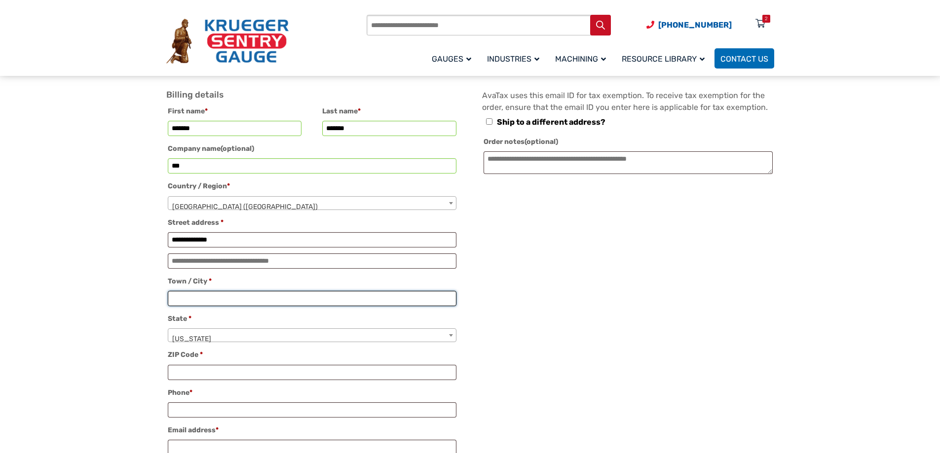
click at [358, 298] on input "Town / City *" at bounding box center [312, 298] width 289 height 15
type input "********"
click at [347, 338] on span "[US_STATE]" at bounding box center [312, 339] width 288 height 21
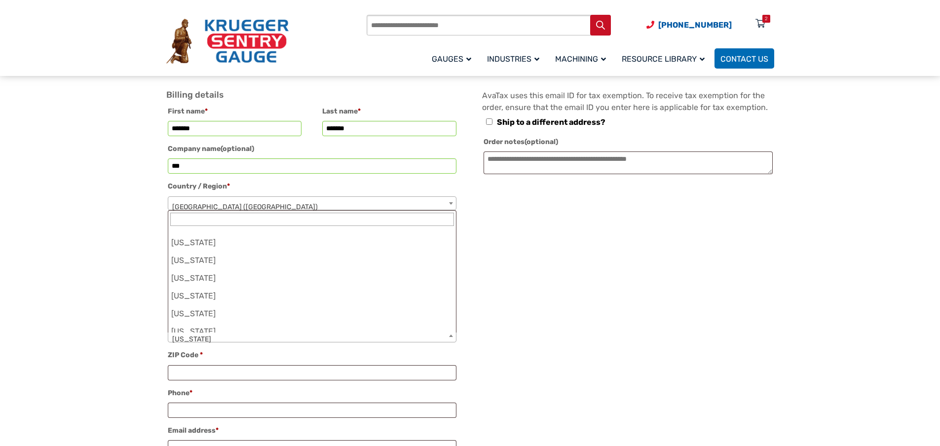
scroll to position [835, 0]
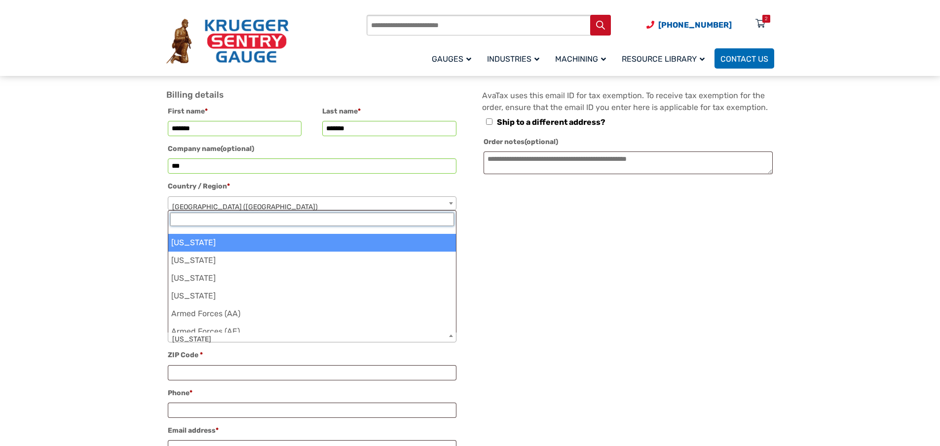
click at [328, 224] on input "text" at bounding box center [312, 219] width 284 height 13
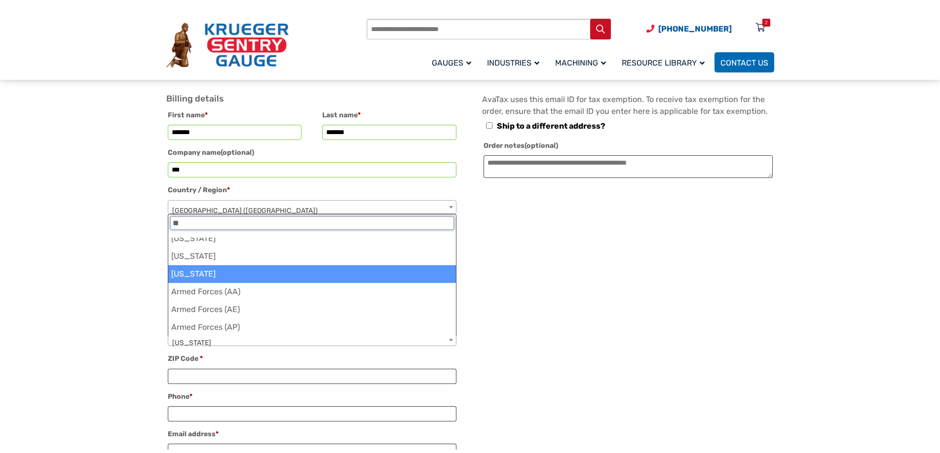
scroll to position [0, 0]
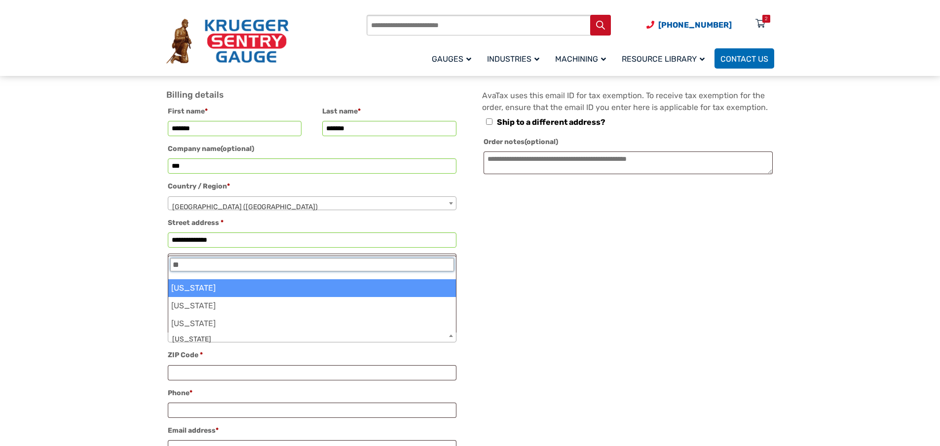
type input "**"
select select "**"
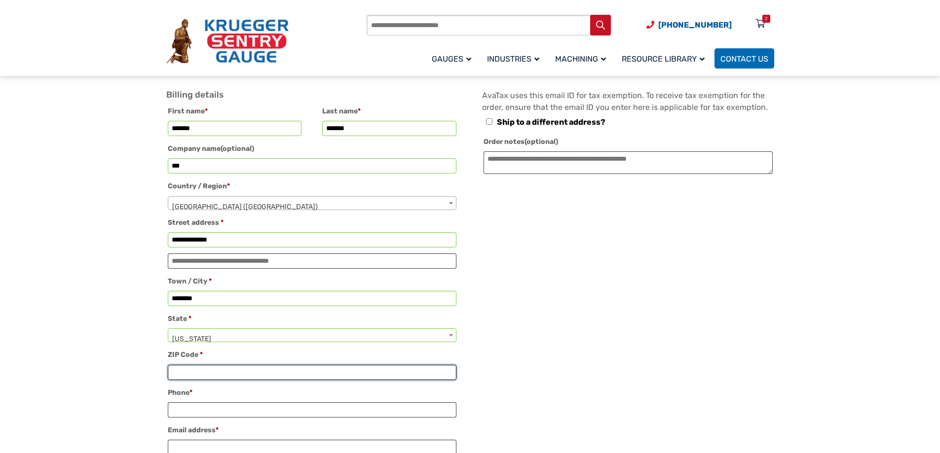
click at [215, 373] on input "ZIP Code *" at bounding box center [312, 372] width 289 height 15
type input "*****"
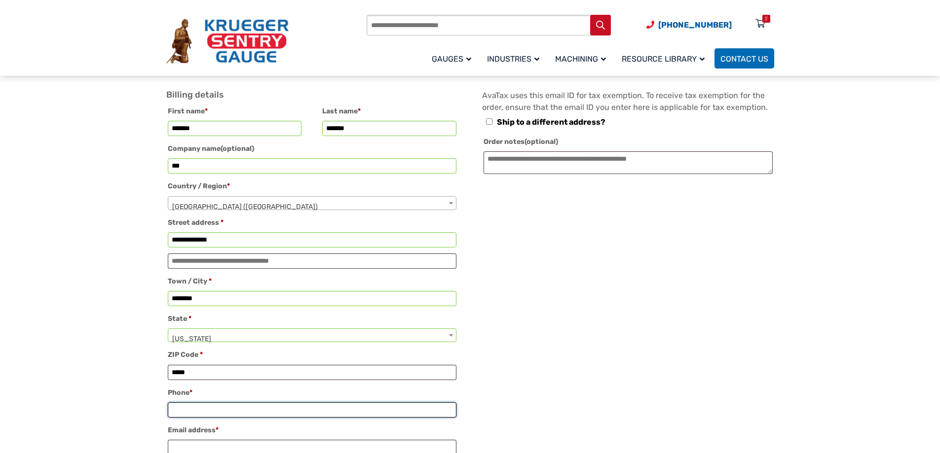
click at [227, 413] on input "Phone *" at bounding box center [312, 410] width 289 height 15
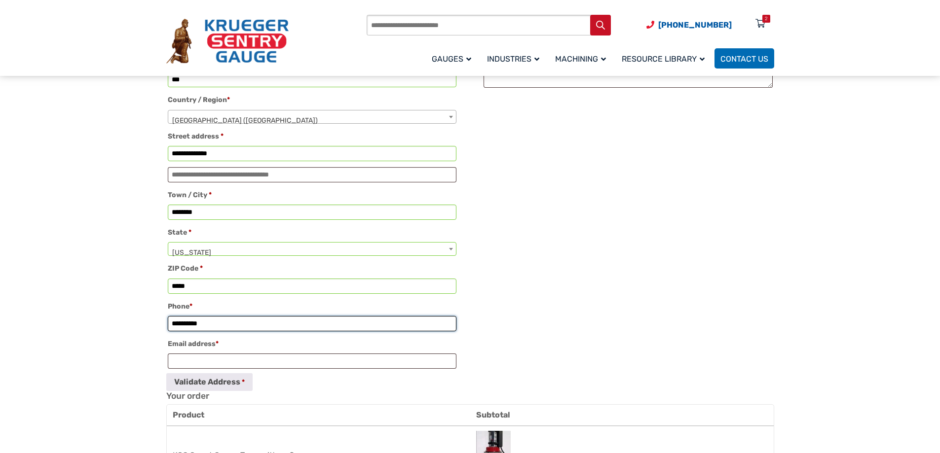
scroll to position [247, 0]
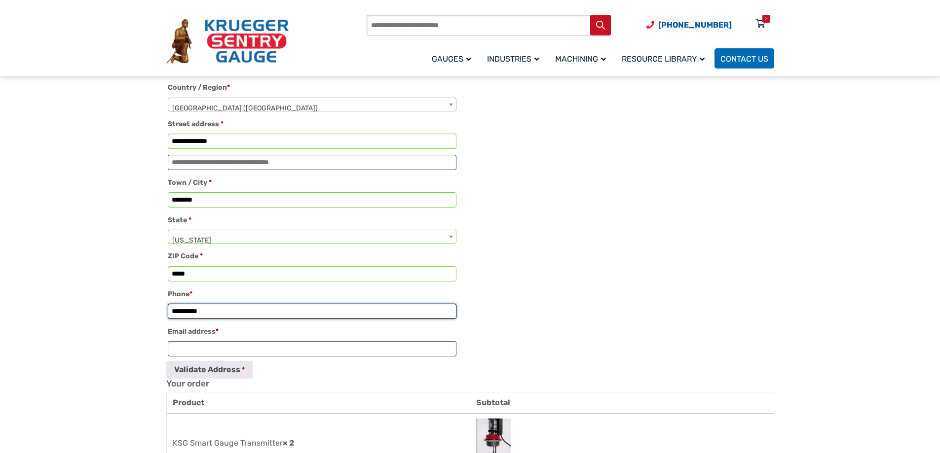
type input "**********"
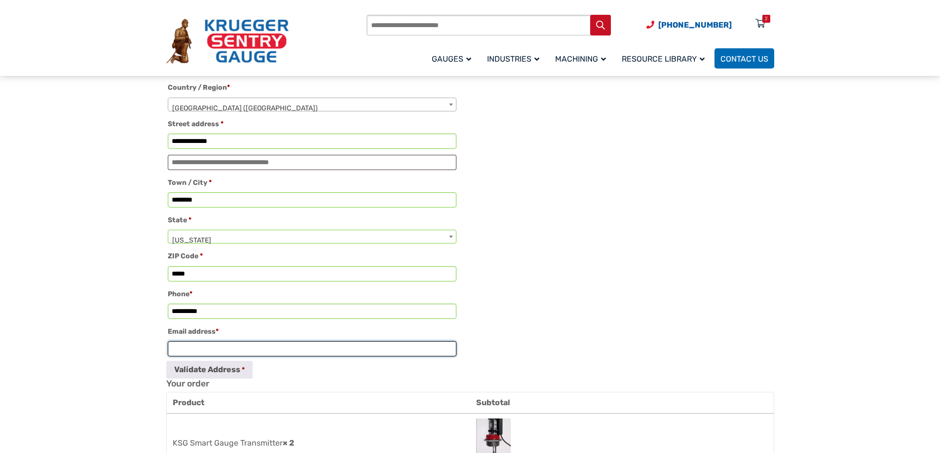
click at [236, 350] on input "Email address *" at bounding box center [312, 348] width 289 height 15
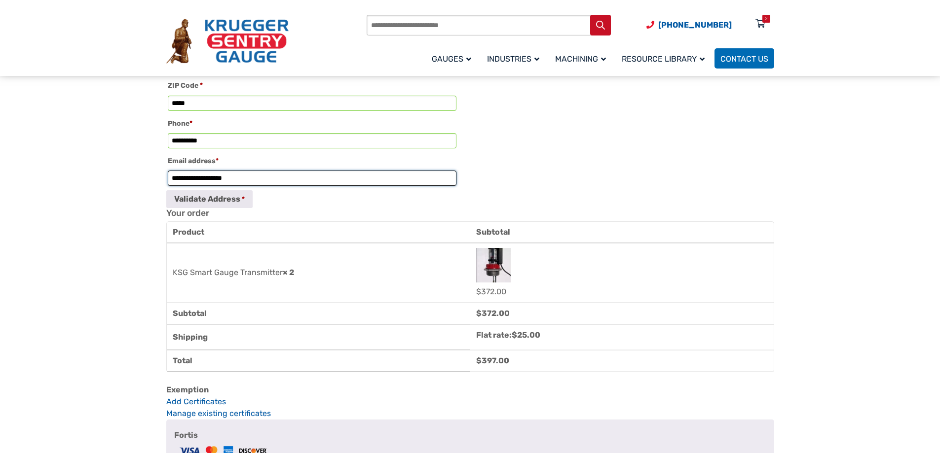
scroll to position [444, 0]
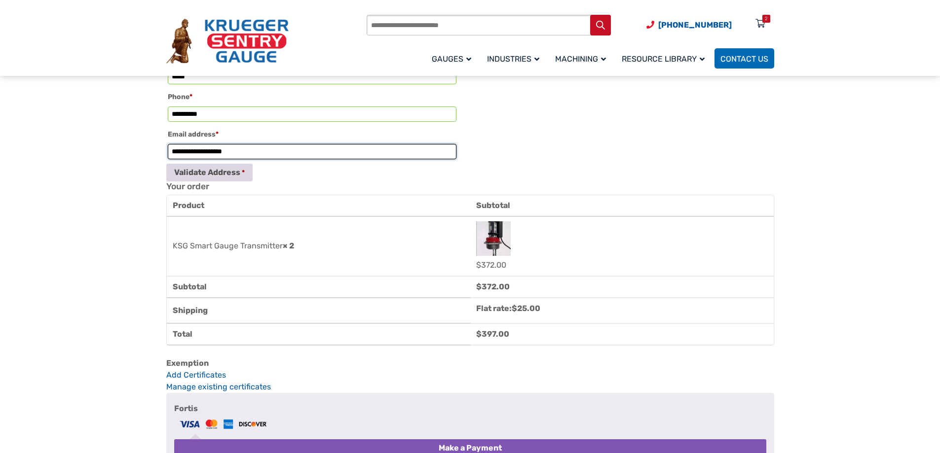
type input "**********"
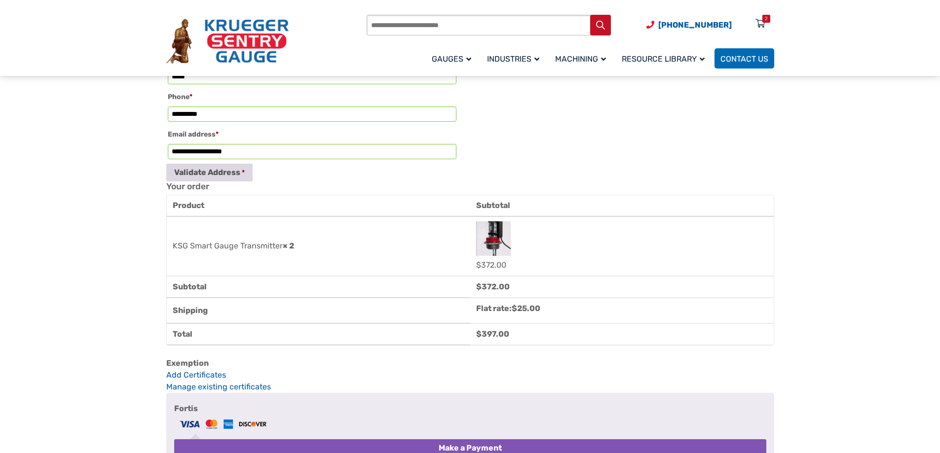
click at [214, 182] on button "Validate Address" at bounding box center [209, 173] width 86 height 18
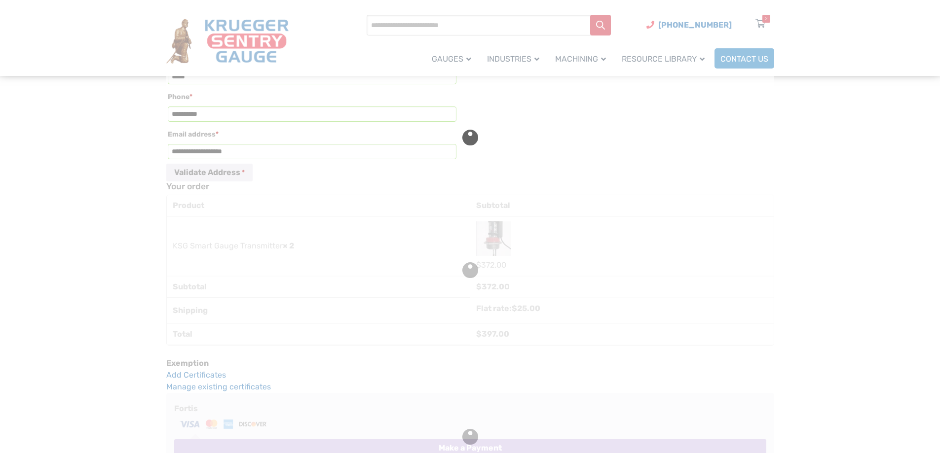
type input "**********"
type input "********"
type input "**********"
select select "**"
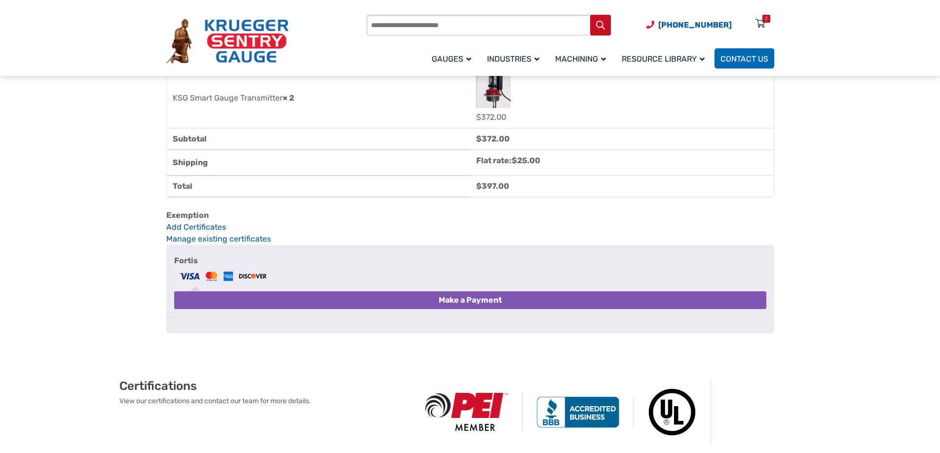
scroll to position [641, 0]
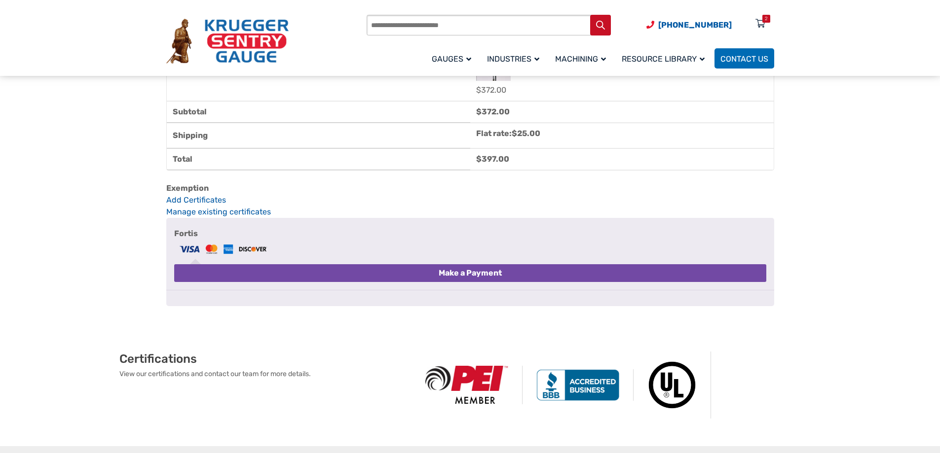
click at [600, 282] on button "Make a Payment" at bounding box center [470, 273] width 592 height 18
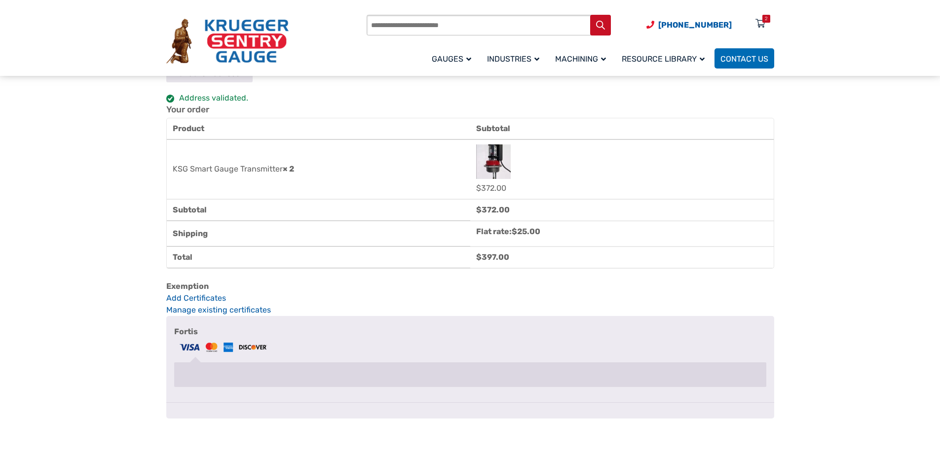
scroll to position [543, 0]
